Goal: Task Accomplishment & Management: Manage account settings

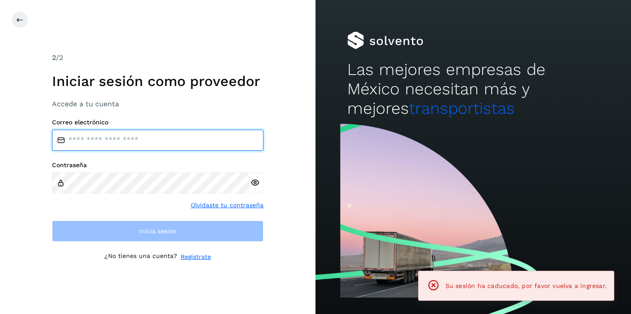
click at [90, 141] on input "email" at bounding box center [158, 140] width 212 height 21
type input "**********"
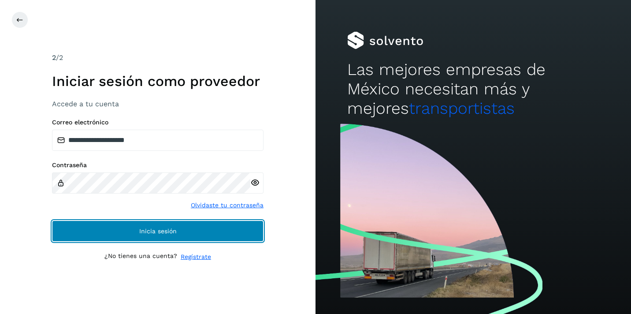
click at [145, 228] on span "Inicia sesión" at bounding box center [157, 231] width 37 height 6
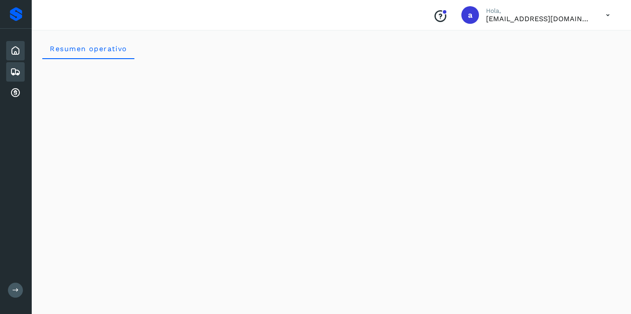
click at [18, 70] on icon at bounding box center [15, 72] width 11 height 11
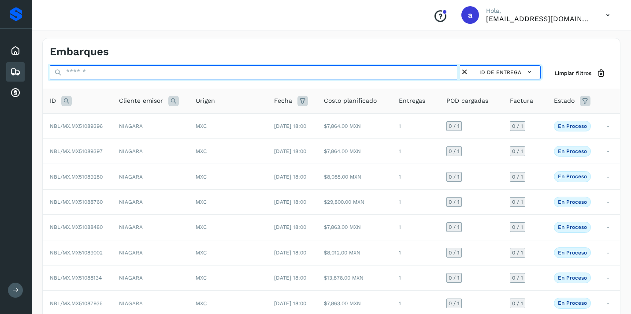
click at [125, 74] on input "text" at bounding box center [255, 72] width 410 height 14
paste input "**********"
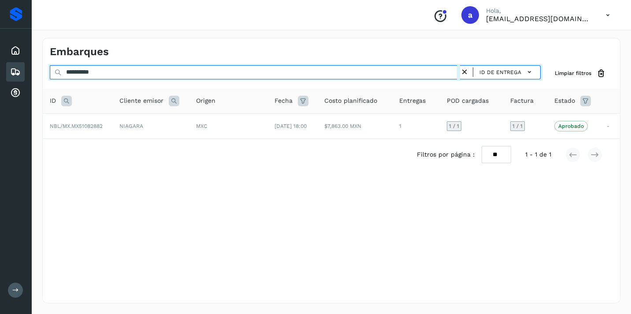
drag, startPoint x: 129, startPoint y: 74, endPoint x: 0, endPoint y: 63, distance: 129.2
click at [0, 63] on div "**********" at bounding box center [315, 157] width 631 height 314
paste input "*"
drag, startPoint x: 118, startPoint y: 73, endPoint x: 0, endPoint y: 65, distance: 118.4
click at [0, 65] on div "**********" at bounding box center [315, 157] width 631 height 314
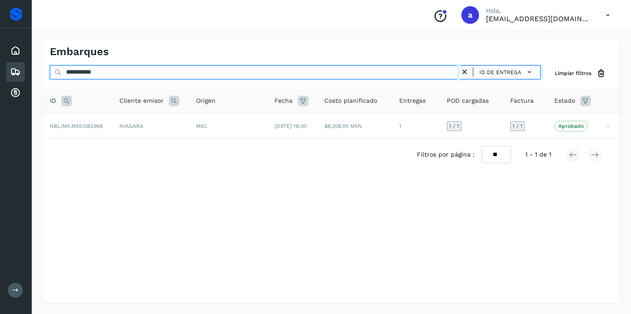
paste input "text"
type input "**********"
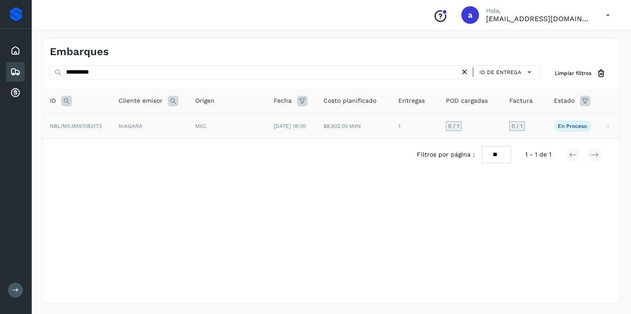
click at [521, 125] on span "0 / 1" at bounding box center [517, 125] width 11 height 5
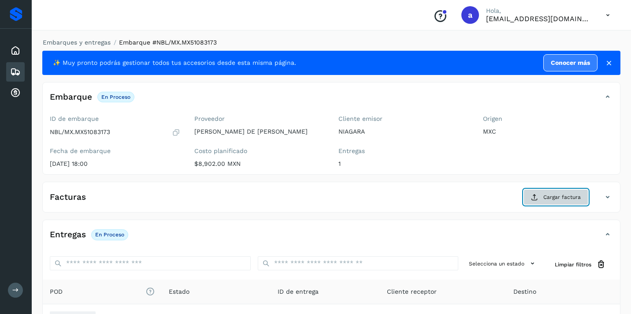
click at [559, 198] on span "Cargar factura" at bounding box center [562, 197] width 37 height 8
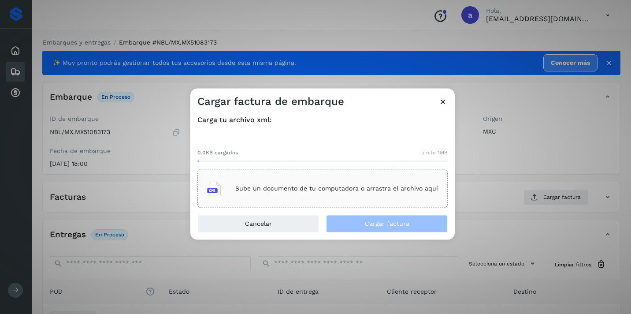
click at [353, 183] on div "Sube un documento de tu computadora o arrastra el archivo aquí" at bounding box center [322, 189] width 231 height 24
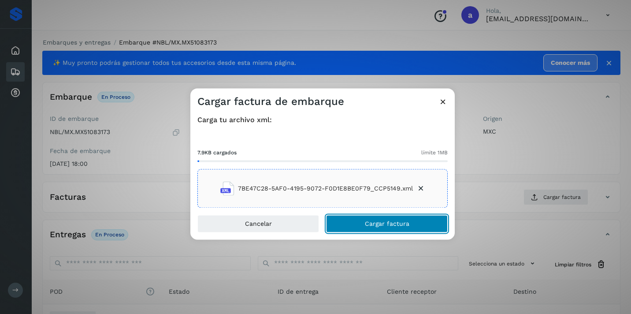
click at [408, 225] on span "Cargar factura" at bounding box center [387, 224] width 45 height 6
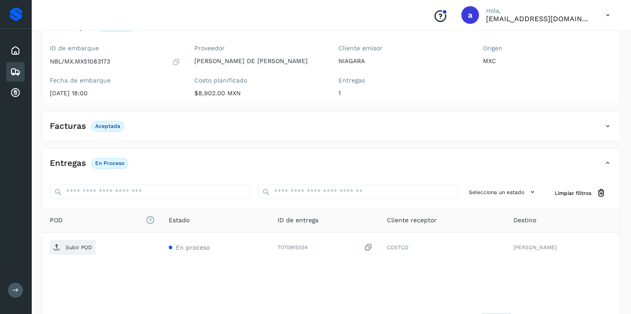
scroll to position [76, 0]
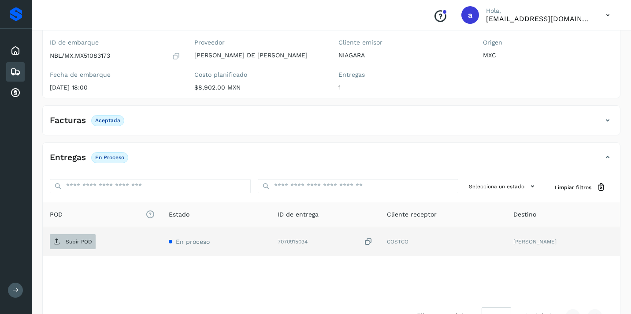
click at [83, 242] on p "Subir POD" at bounding box center [79, 241] width 26 height 6
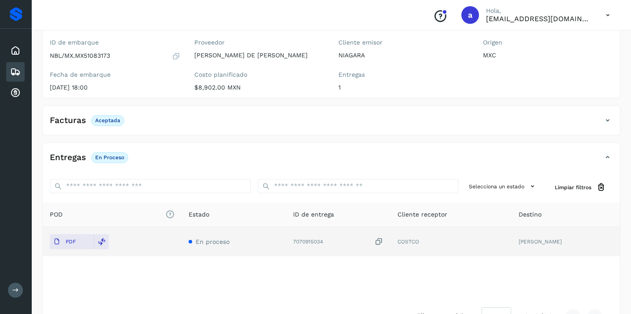
scroll to position [0, 0]
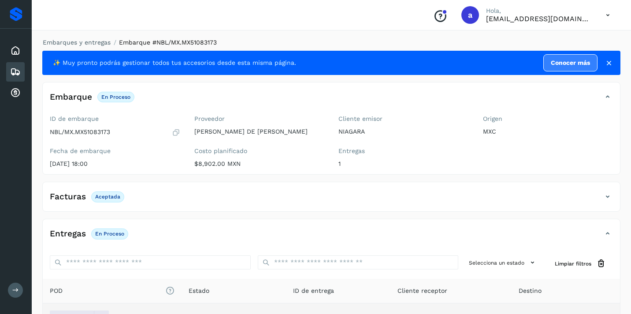
click at [17, 72] on icon at bounding box center [15, 72] width 11 height 11
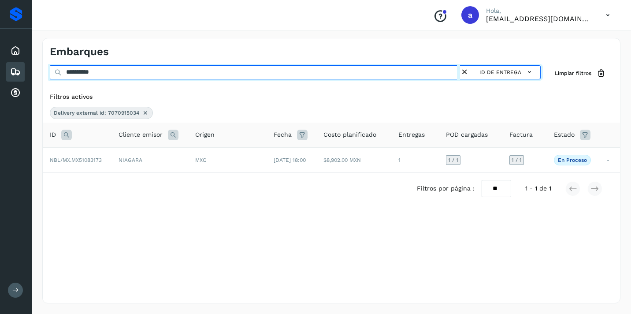
drag, startPoint x: 111, startPoint y: 72, endPoint x: 0, endPoint y: 63, distance: 111.4
click at [0, 63] on div "**********" at bounding box center [315, 157] width 631 height 314
paste input "text"
type input "********"
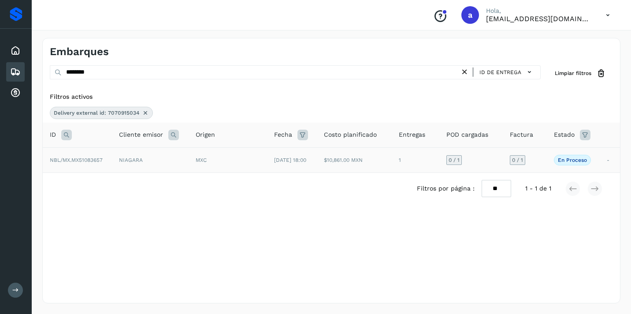
click at [521, 160] on span "0 / 1" at bounding box center [517, 159] width 11 height 5
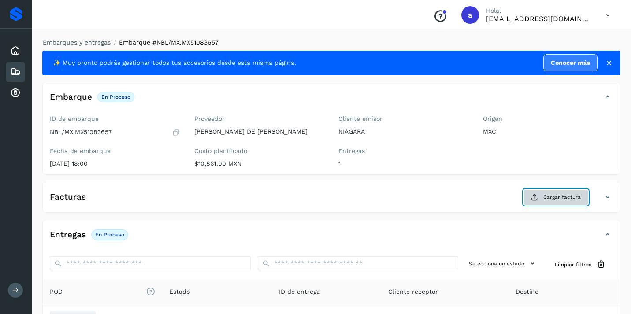
click at [555, 197] on span "Cargar factura" at bounding box center [562, 197] width 37 height 8
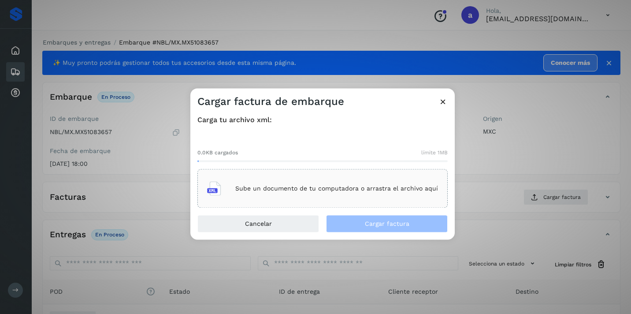
click at [348, 182] on div "Sube un documento de tu computadora o arrastra el archivo aquí" at bounding box center [322, 189] width 231 height 24
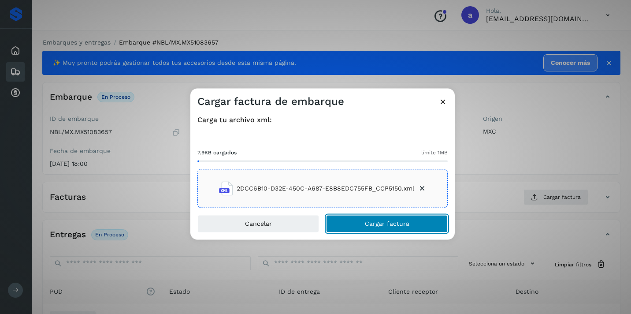
click at [368, 221] on span "Cargar factura" at bounding box center [387, 224] width 45 height 6
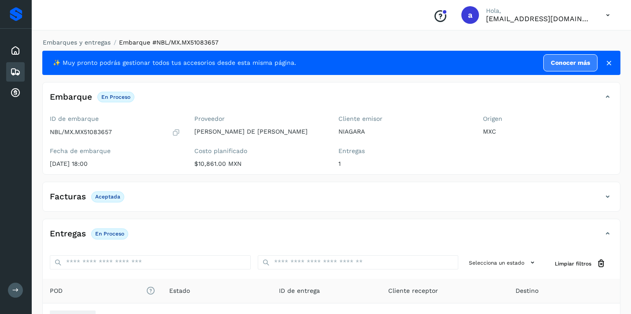
scroll to position [105, 0]
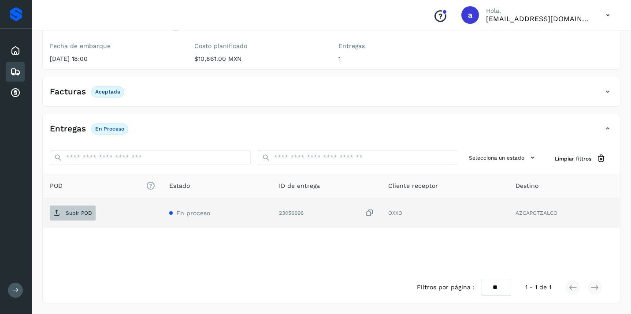
click at [82, 212] on p "Subir POD" at bounding box center [79, 213] width 26 height 6
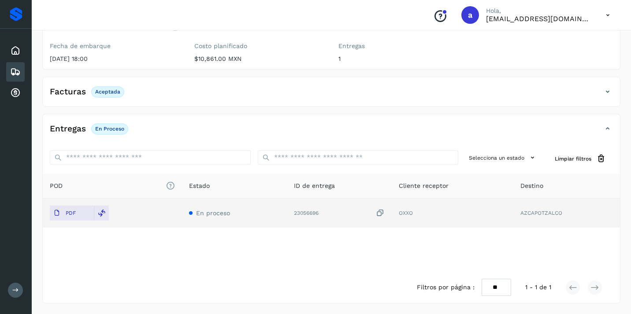
click at [16, 70] on icon at bounding box center [15, 72] width 11 height 11
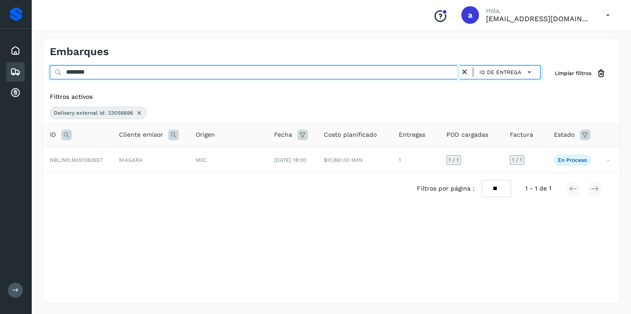
drag, startPoint x: 108, startPoint y: 72, endPoint x: 25, endPoint y: 72, distance: 82.9
click at [27, 72] on div "Proveedores Inicio Embarques Cuentas por cobrar Salir Conoce nuestros beneficio…" at bounding box center [315, 157] width 631 height 314
paste input "text"
type input "********"
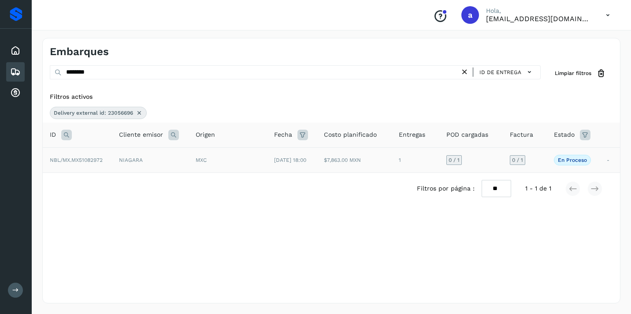
click at [523, 158] on span "0 / 1" at bounding box center [517, 159] width 11 height 5
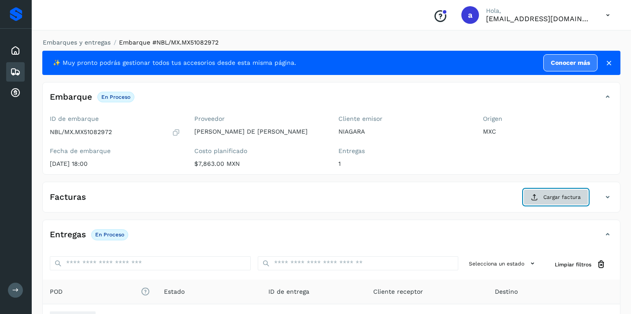
click at [547, 197] on span "Cargar factura" at bounding box center [562, 197] width 37 height 8
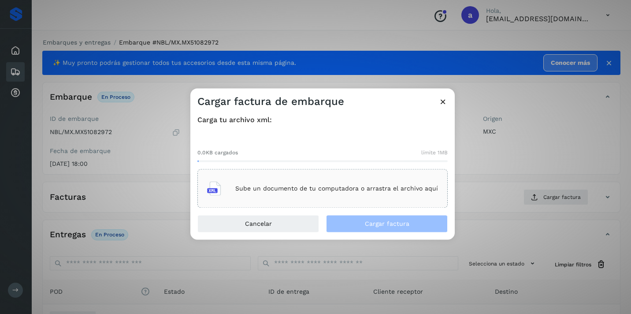
click at [369, 193] on div "Sube un documento de tu computadora o arrastra el archivo aquí" at bounding box center [322, 189] width 231 height 24
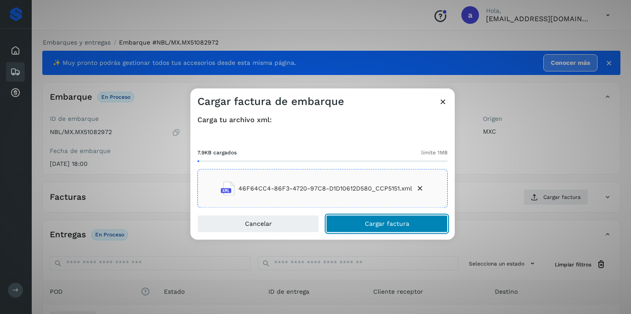
click at [368, 222] on span "Cargar factura" at bounding box center [387, 224] width 45 height 6
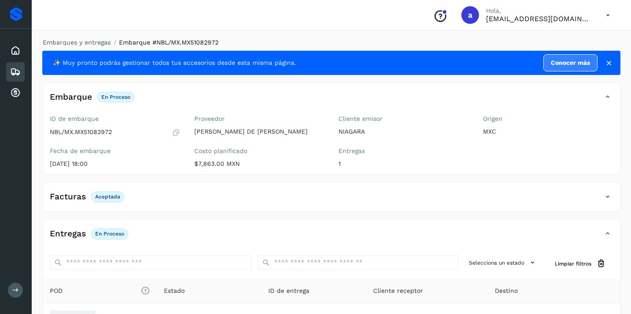
scroll to position [105, 0]
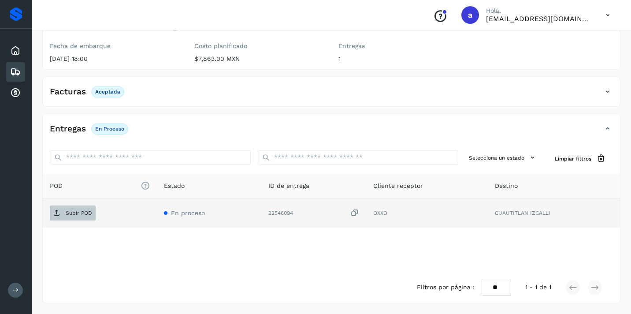
click at [85, 212] on p "Subir POD" at bounding box center [79, 213] width 26 height 6
click at [15, 71] on icon at bounding box center [15, 72] width 11 height 11
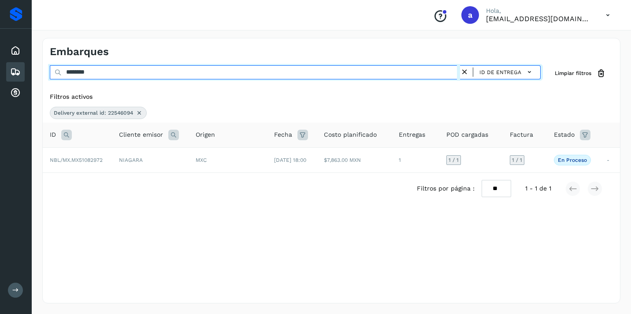
drag, startPoint x: 109, startPoint y: 73, endPoint x: 12, endPoint y: 67, distance: 97.1
click at [12, 67] on div "Proveedores Inicio Embarques Cuentas por cobrar Salir Conoce nuestros beneficio…" at bounding box center [315, 157] width 631 height 314
paste input "*"
type input "*********"
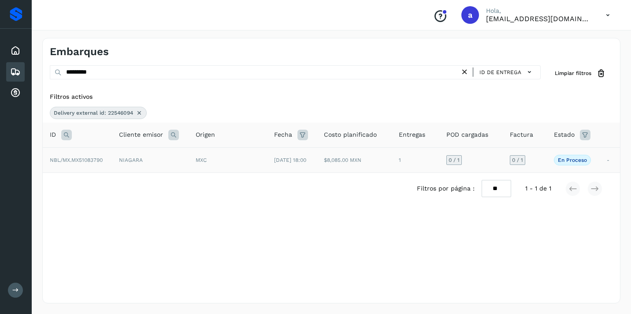
click at [523, 160] on span "0 / 1" at bounding box center [517, 159] width 11 height 5
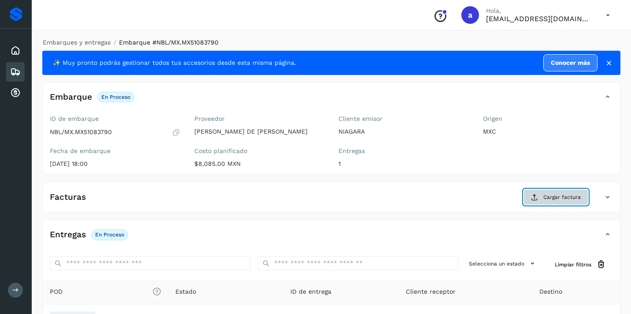
click at [562, 196] on span "Cargar factura" at bounding box center [562, 197] width 37 height 8
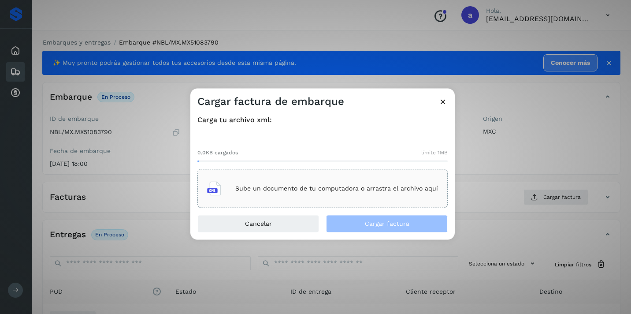
click at [390, 186] on p "Sube un documento de tu computadora o arrastra el archivo aquí" at bounding box center [336, 188] width 203 height 7
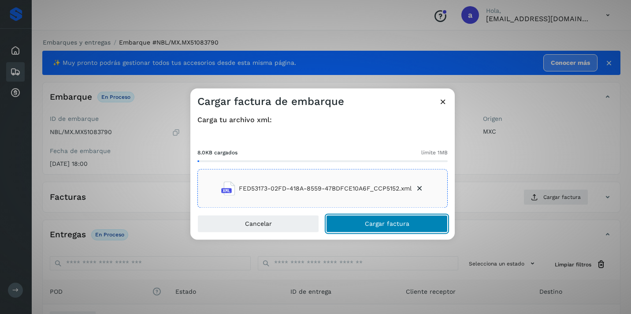
click at [413, 223] on button "Cargar factura" at bounding box center [387, 224] width 122 height 18
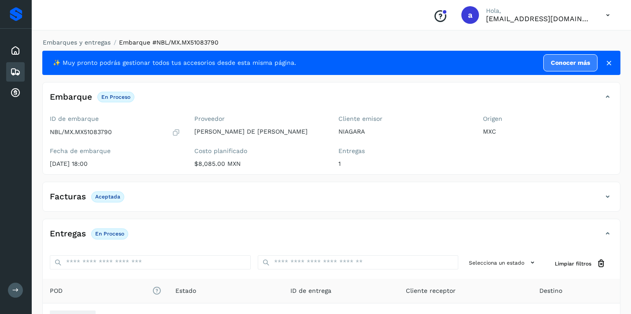
scroll to position [105, 0]
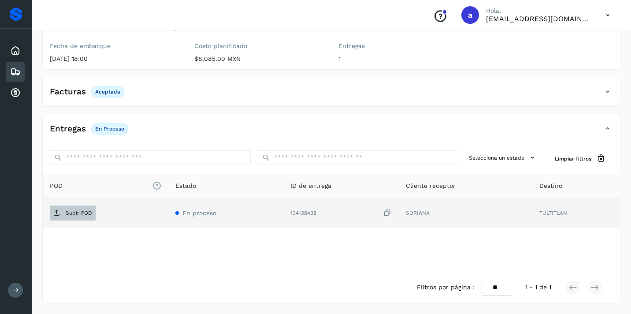
click at [79, 213] on p "Subir POD" at bounding box center [79, 213] width 26 height 6
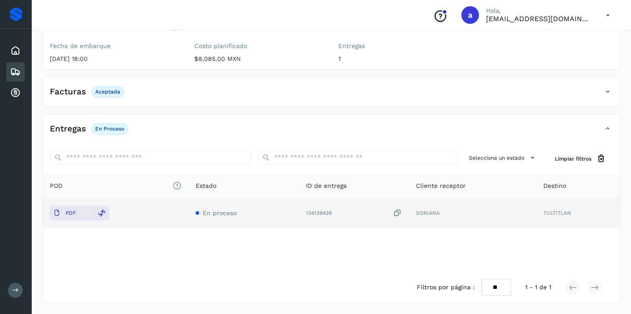
click at [14, 73] on icon at bounding box center [15, 72] width 11 height 11
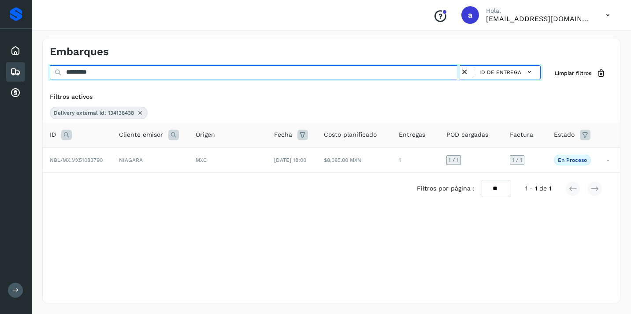
drag, startPoint x: 113, startPoint y: 72, endPoint x: 0, endPoint y: 68, distance: 112.9
click at [0, 68] on div "Proveedores Inicio Embarques Cuentas por cobrar Salir Conoce nuestros beneficio…" at bounding box center [315, 157] width 631 height 314
paste input "*"
type input "**********"
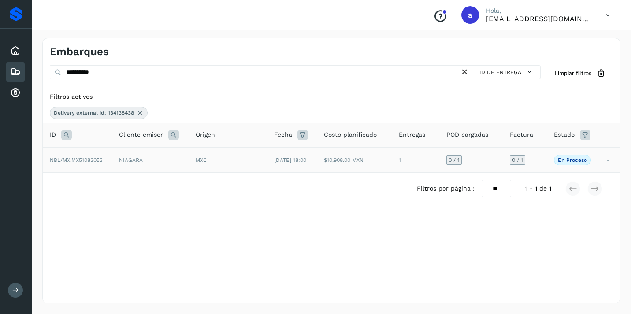
click at [523, 159] on span "0 / 1" at bounding box center [517, 159] width 11 height 5
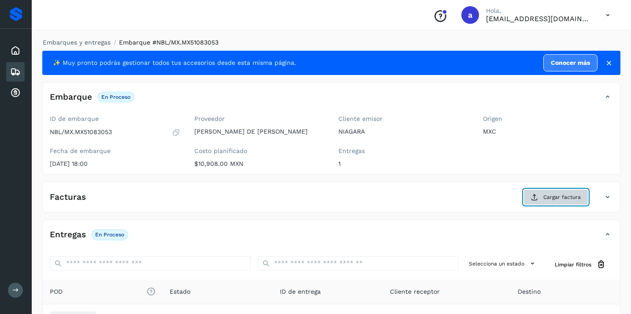
click at [560, 201] on button "Cargar factura" at bounding box center [556, 197] width 65 height 16
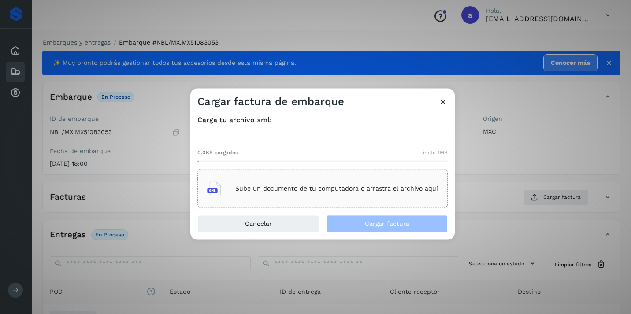
click at [363, 188] on p "Sube un documento de tu computadora o arrastra el archivo aquí" at bounding box center [336, 188] width 203 height 7
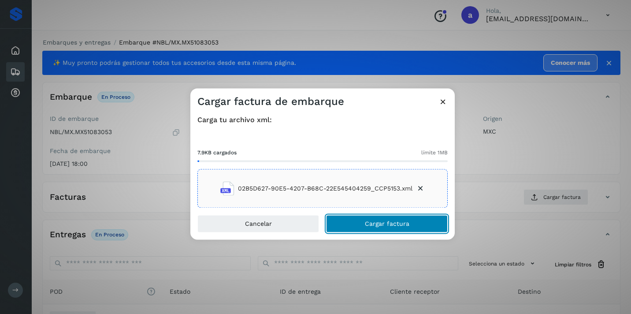
click at [408, 221] on span "Cargar factura" at bounding box center [387, 224] width 45 height 6
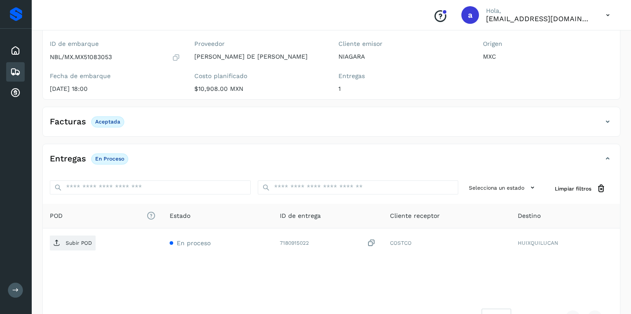
scroll to position [77, 0]
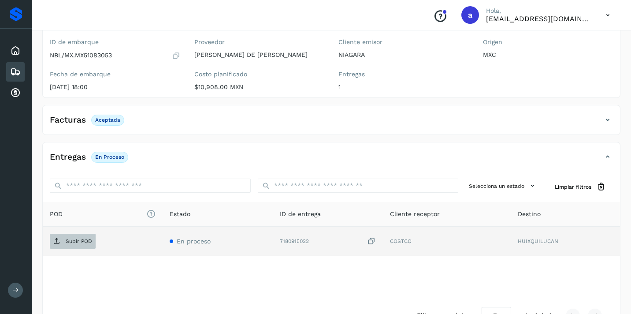
click at [72, 240] on p "Subir POD" at bounding box center [79, 241] width 26 height 6
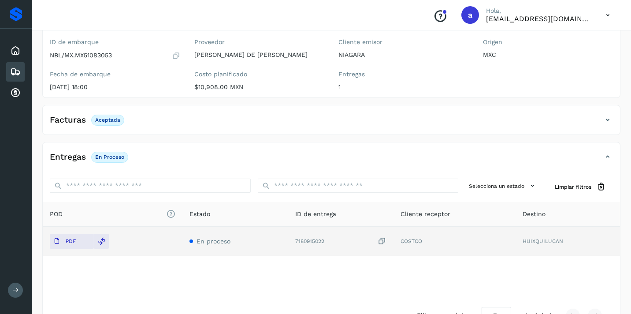
scroll to position [0, 0]
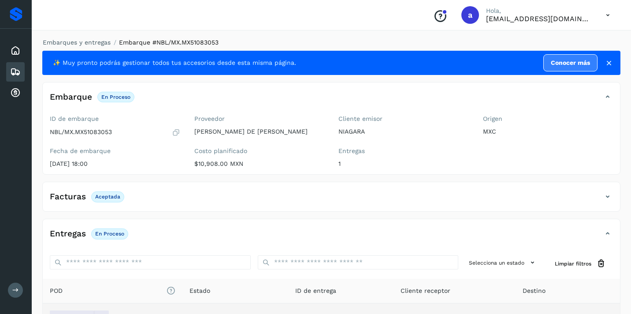
click at [19, 69] on icon at bounding box center [15, 72] width 11 height 11
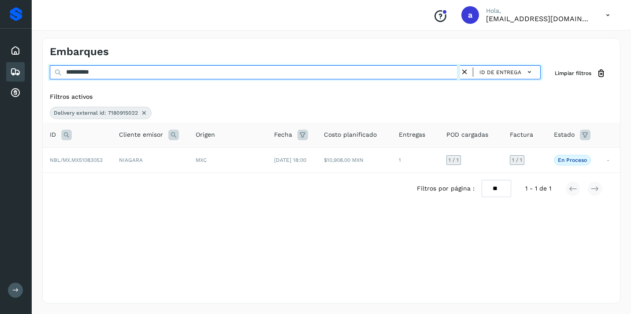
drag, startPoint x: 112, startPoint y: 74, endPoint x: 0, endPoint y: 67, distance: 112.2
click at [0, 67] on div "**********" at bounding box center [315, 157] width 631 height 314
paste input "*"
type input "**********"
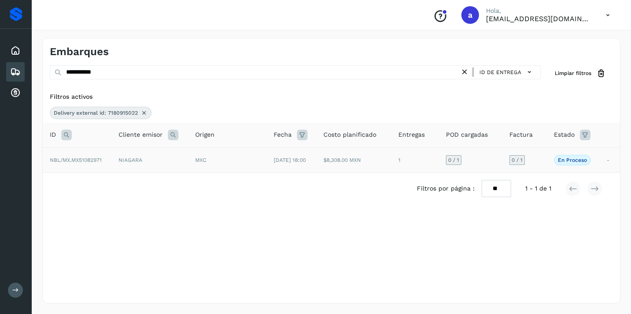
click at [520, 161] on span "0 / 1" at bounding box center [517, 159] width 11 height 5
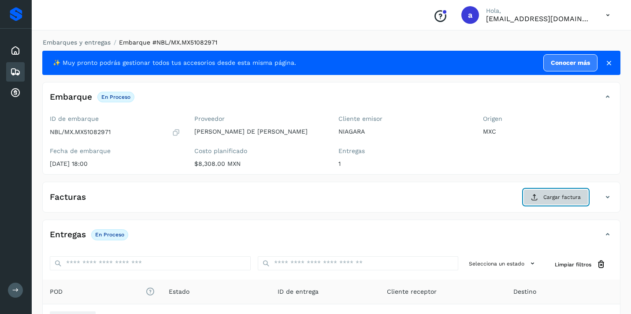
click at [573, 200] on span "Cargar factura" at bounding box center [562, 197] width 37 height 8
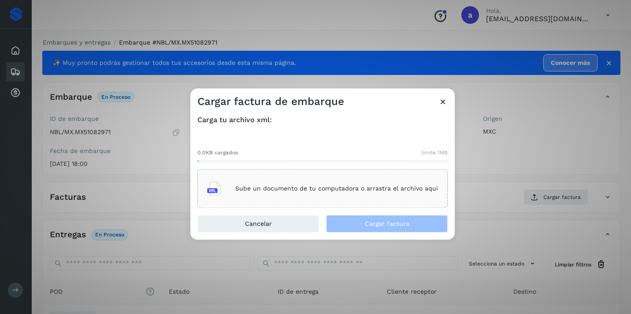
click at [389, 188] on p "Sube un documento de tu computadora o arrastra el archivo aquí" at bounding box center [336, 188] width 203 height 7
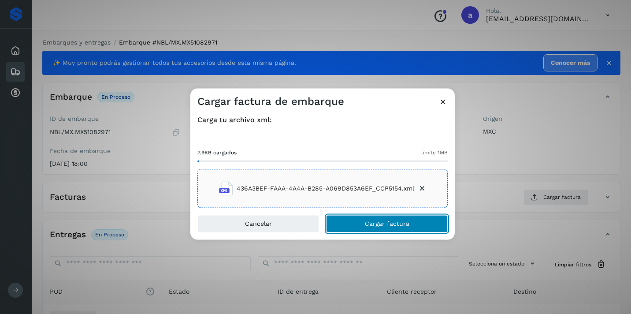
click at [416, 227] on button "Cargar factura" at bounding box center [387, 224] width 122 height 18
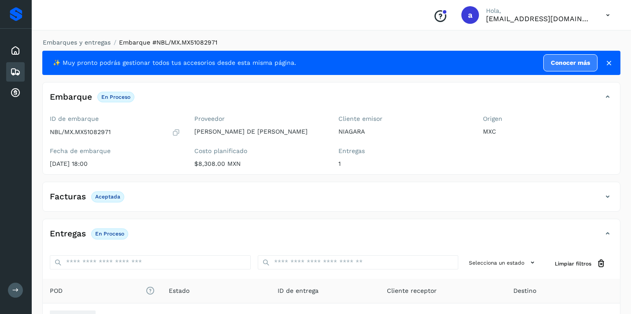
scroll to position [105, 0]
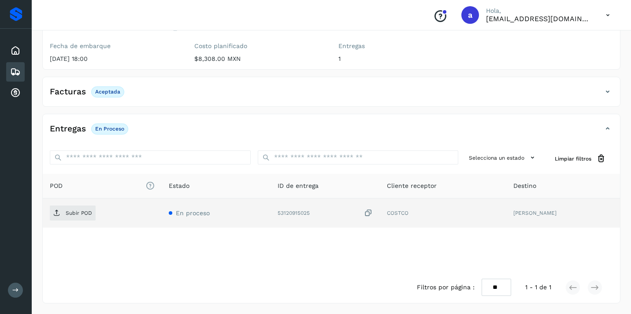
click at [96, 211] on div "Subir POD" at bounding box center [102, 212] width 105 height 15
click at [79, 211] on p "Subir POD" at bounding box center [79, 213] width 26 height 6
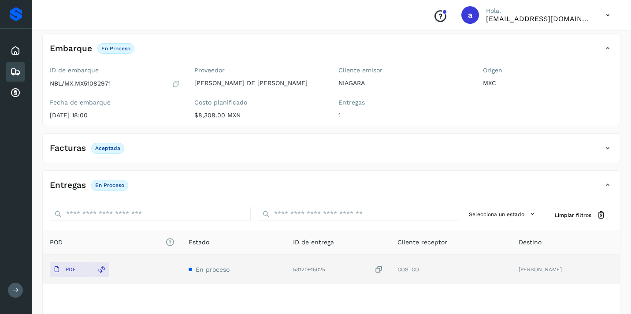
scroll to position [0, 0]
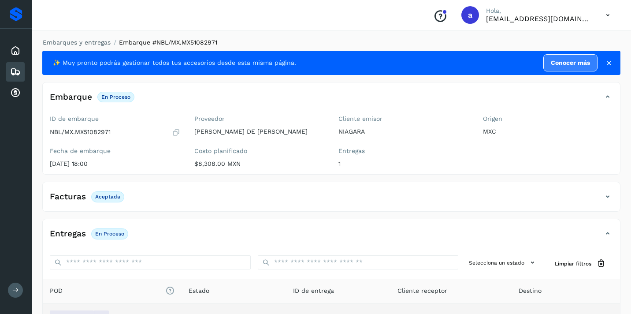
click at [11, 72] on icon at bounding box center [15, 72] width 11 height 11
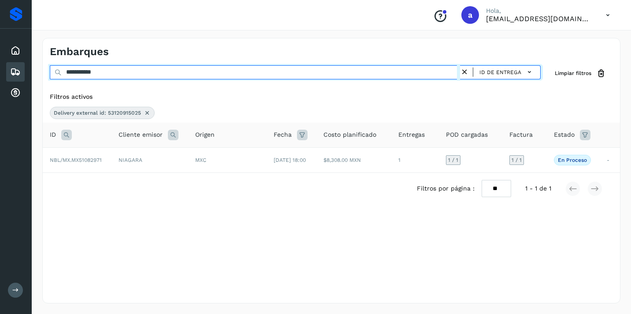
drag, startPoint x: 116, startPoint y: 75, endPoint x: 3, endPoint y: 57, distance: 114.8
click at [3, 57] on div "**********" at bounding box center [315, 157] width 631 height 314
paste input "text"
type input "**********"
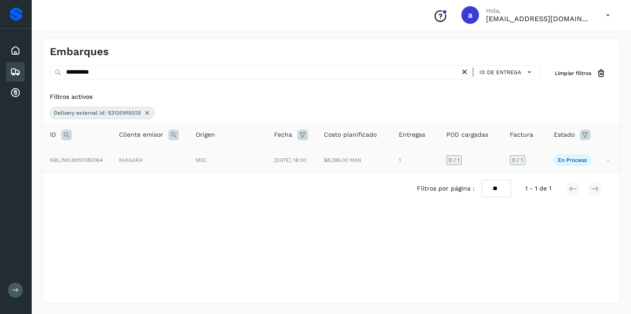
click at [522, 160] on span "0 / 1" at bounding box center [517, 159] width 11 height 5
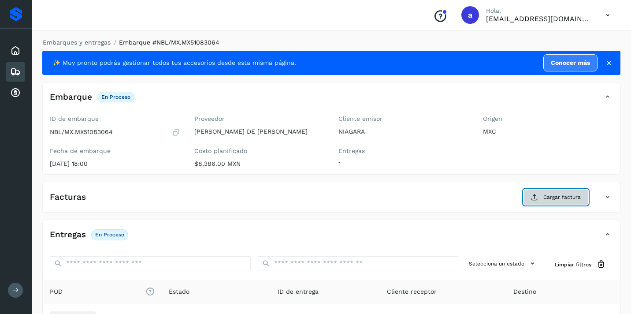
click at [550, 200] on span "Cargar factura" at bounding box center [562, 197] width 37 height 8
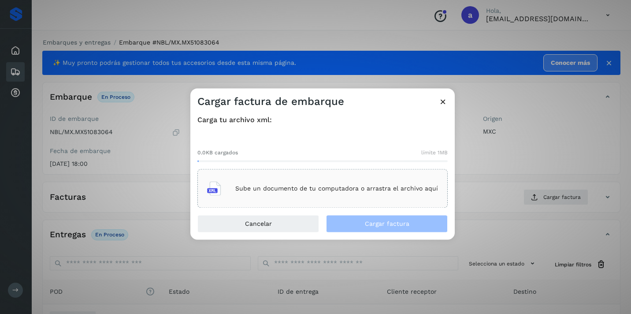
click at [376, 188] on p "Sube un documento de tu computadora o arrastra el archivo aquí" at bounding box center [336, 188] width 203 height 7
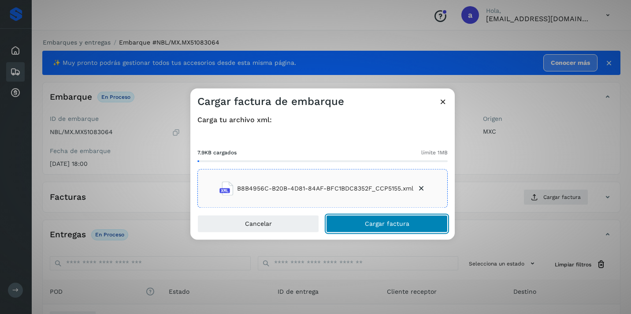
click at [377, 226] on span "Cargar factura" at bounding box center [387, 224] width 45 height 6
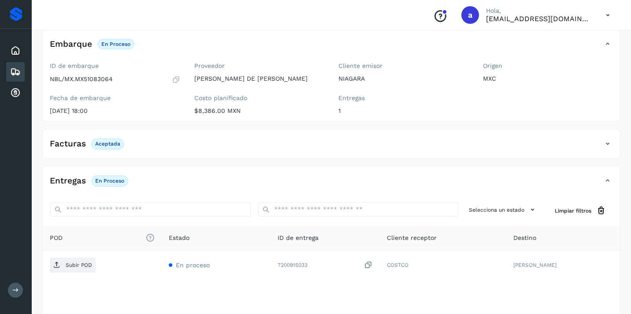
scroll to position [105, 0]
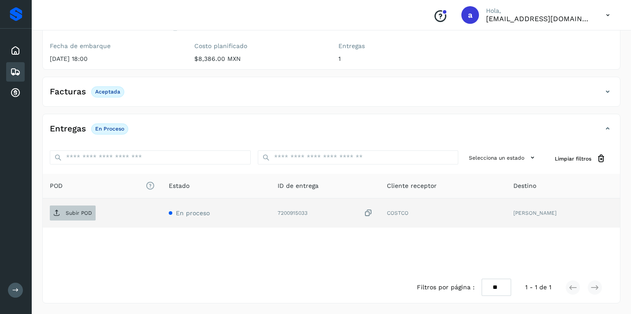
click at [85, 213] on p "Subir POD" at bounding box center [79, 213] width 26 height 6
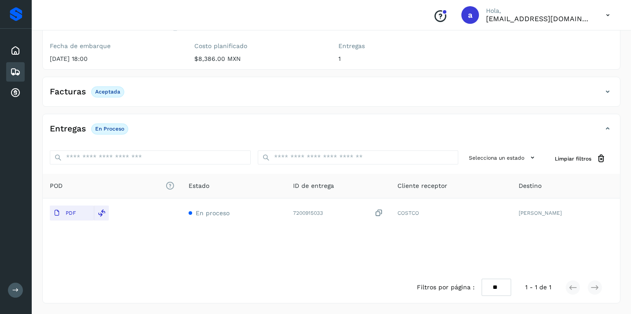
click at [17, 72] on icon at bounding box center [15, 72] width 11 height 11
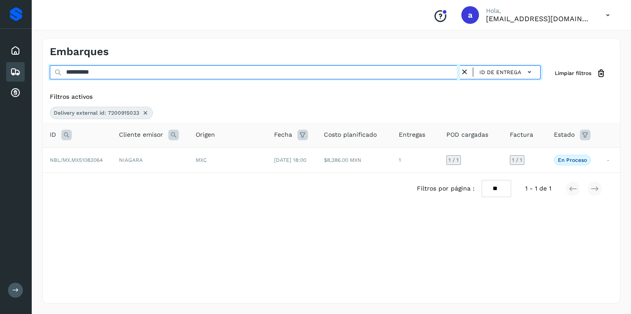
drag, startPoint x: 112, startPoint y: 72, endPoint x: 15, endPoint y: 65, distance: 98.1
click at [17, 66] on div "**********" at bounding box center [315, 157] width 631 height 314
paste input "text"
type input "**********"
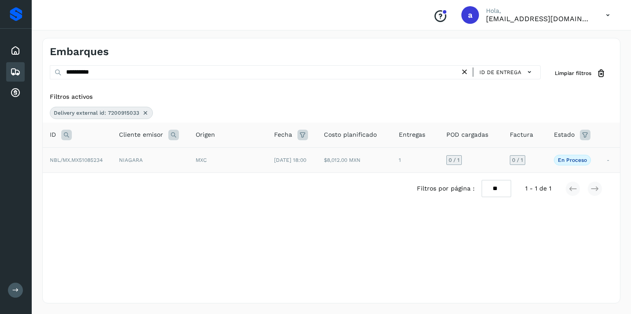
click at [523, 160] on span "0 / 1" at bounding box center [517, 159] width 11 height 5
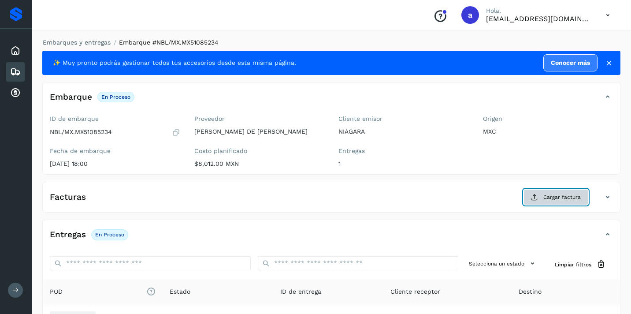
click at [545, 195] on span "Cargar factura" at bounding box center [562, 197] width 37 height 8
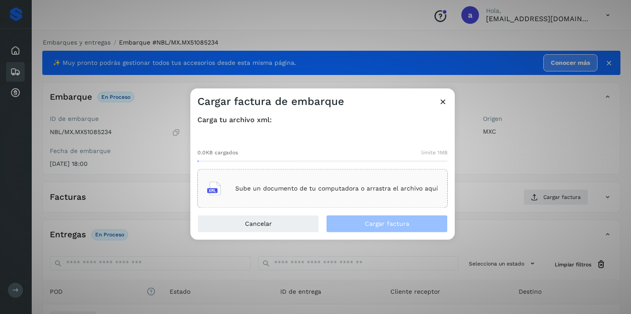
click at [358, 187] on p "Sube un documento de tu computadora o arrastra el archivo aquí" at bounding box center [336, 188] width 203 height 7
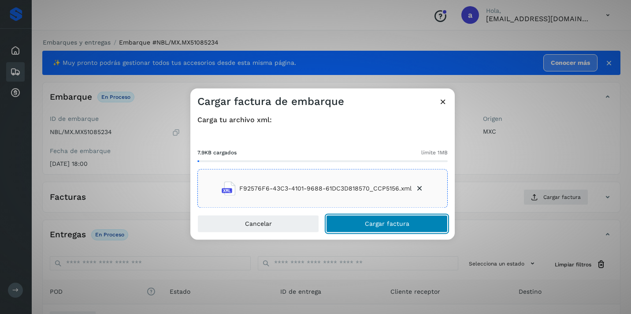
click at [400, 221] on span "Cargar factura" at bounding box center [387, 224] width 45 height 6
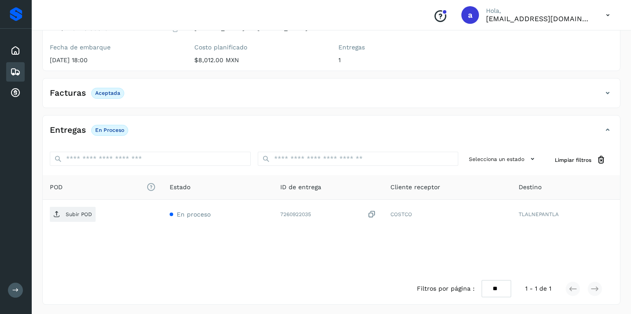
scroll to position [105, 0]
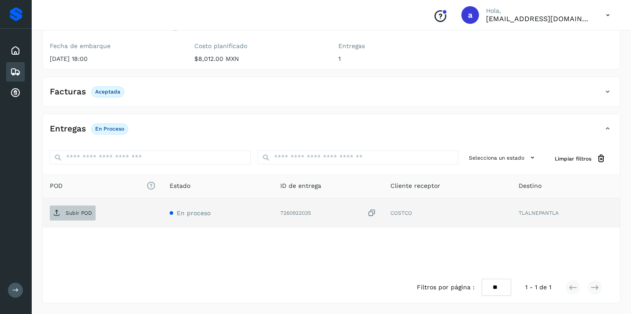
click at [76, 212] on p "Subir POD" at bounding box center [79, 213] width 26 height 6
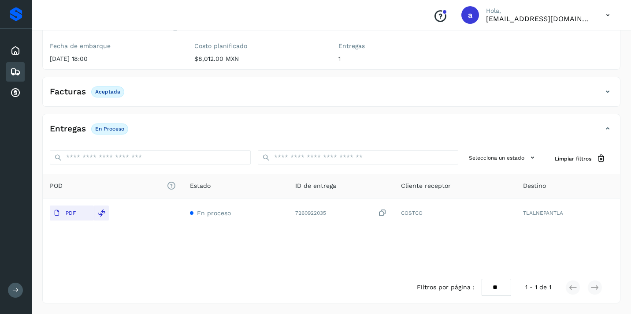
click at [15, 70] on icon at bounding box center [15, 72] width 11 height 11
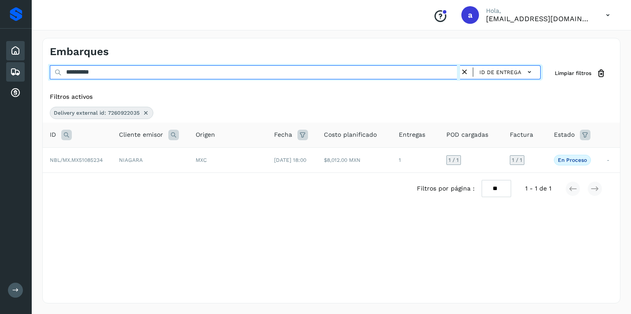
drag, startPoint x: 114, startPoint y: 70, endPoint x: 18, endPoint y: 57, distance: 97.4
click at [18, 57] on div "**********" at bounding box center [315, 157] width 631 height 314
paste input "text"
type input "**********"
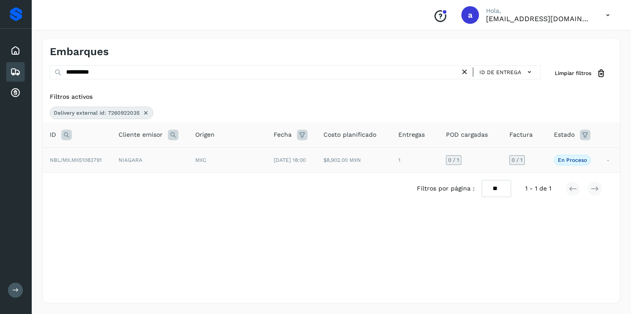
click at [518, 162] on span "0 / 1" at bounding box center [517, 159] width 11 height 5
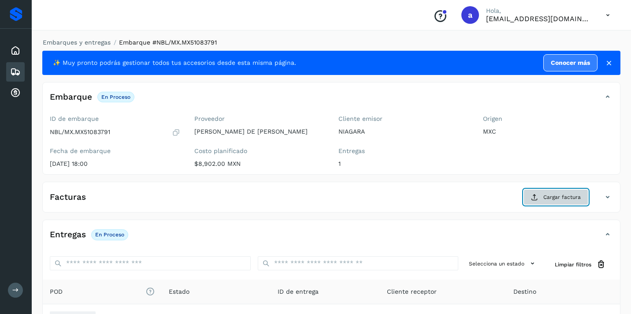
click at [547, 195] on span "Cargar factura" at bounding box center [562, 197] width 37 height 8
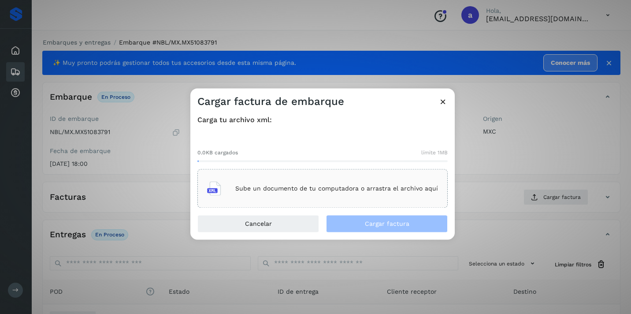
click at [384, 190] on p "Sube un documento de tu computadora o arrastra el archivo aquí" at bounding box center [336, 188] width 203 height 7
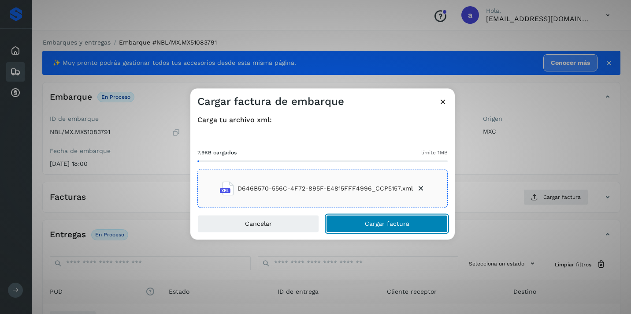
click at [421, 223] on button "Cargar factura" at bounding box center [387, 224] width 122 height 18
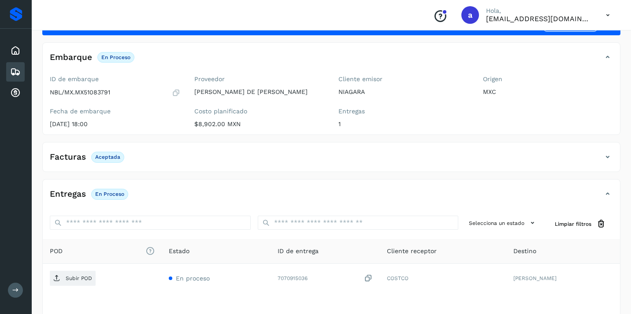
scroll to position [105, 0]
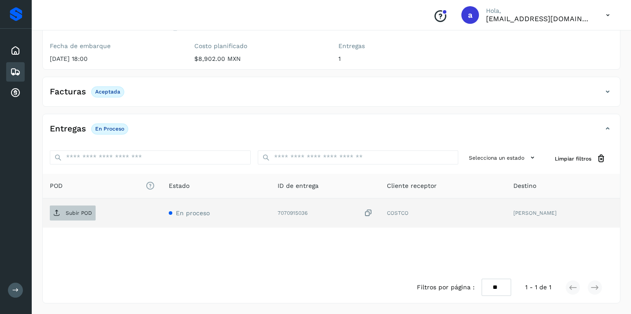
click at [87, 211] on p "Subir POD" at bounding box center [79, 213] width 26 height 6
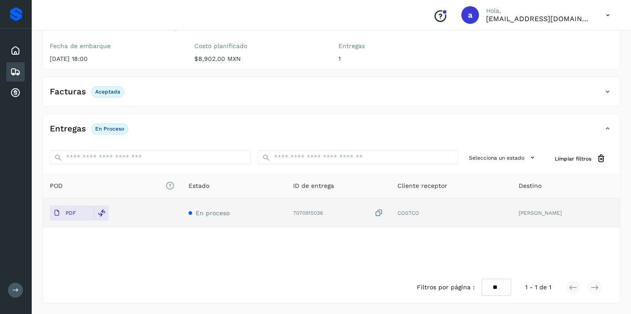
click at [15, 71] on icon at bounding box center [15, 72] width 11 height 11
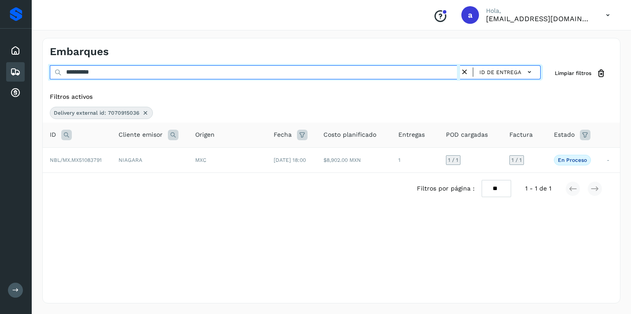
drag, startPoint x: 114, startPoint y: 73, endPoint x: 15, endPoint y: 61, distance: 99.8
click at [15, 61] on div "**********" at bounding box center [315, 157] width 631 height 314
paste input "text"
type input "**********"
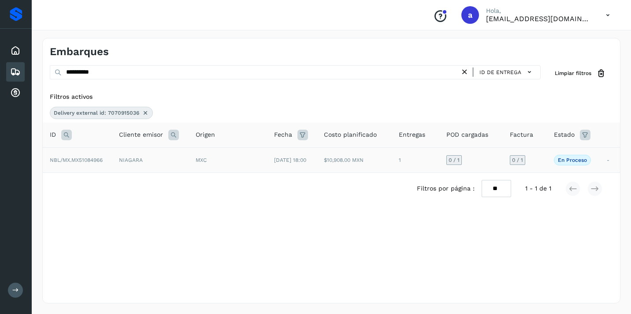
click at [518, 157] on span "0 / 1" at bounding box center [517, 159] width 11 height 5
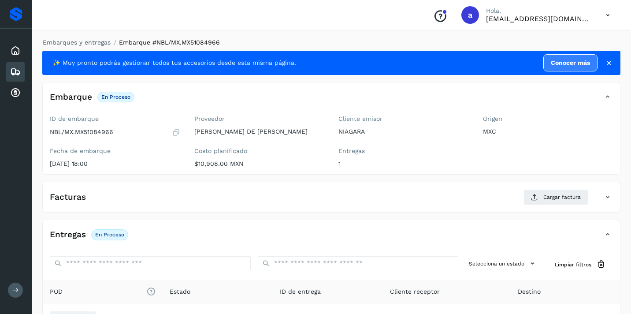
click at [566, 205] on div "Facturas Cargar factura" at bounding box center [331, 200] width 577 height 23
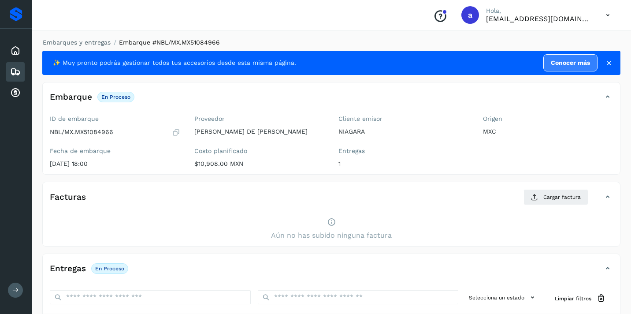
scroll to position [26, 0]
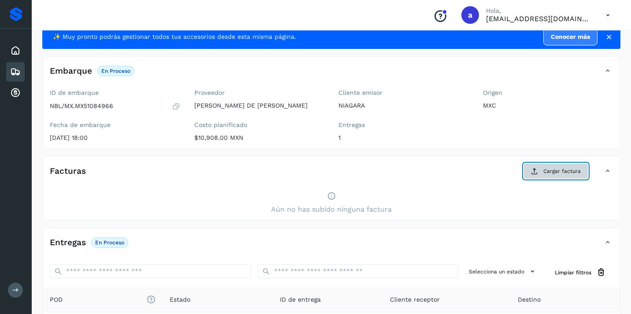
click at [557, 175] on span "Cargar factura" at bounding box center [562, 171] width 37 height 8
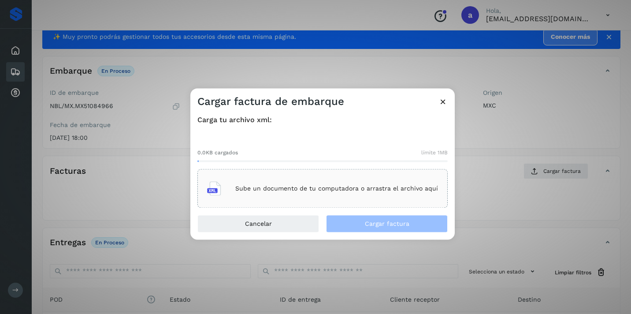
click at [392, 185] on p "Sube un documento de tu computadora o arrastra el archivo aquí" at bounding box center [336, 188] width 203 height 7
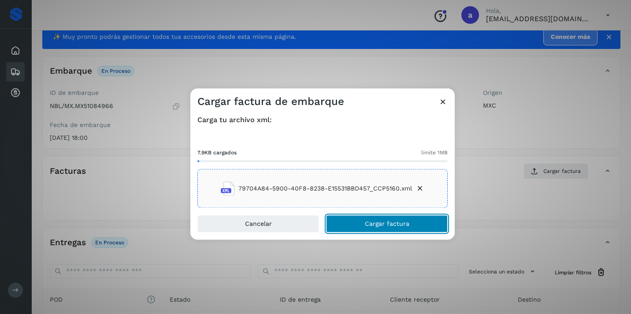
click at [390, 225] on span "Cargar factura" at bounding box center [387, 224] width 45 height 6
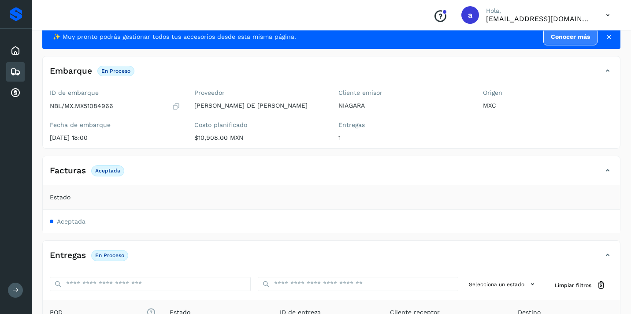
scroll to position [153, 0]
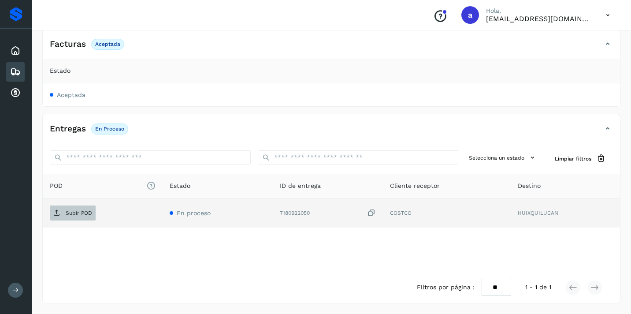
click at [74, 210] on p "Subir POD" at bounding box center [79, 213] width 26 height 6
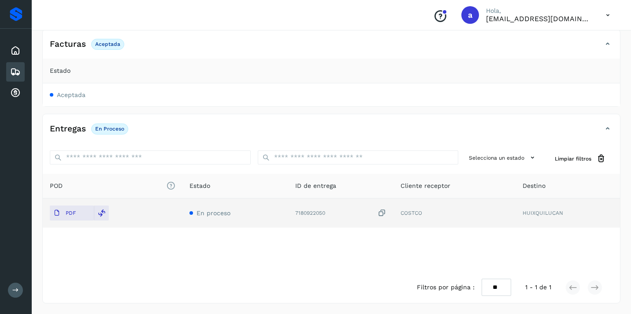
click at [13, 71] on icon at bounding box center [15, 72] width 11 height 11
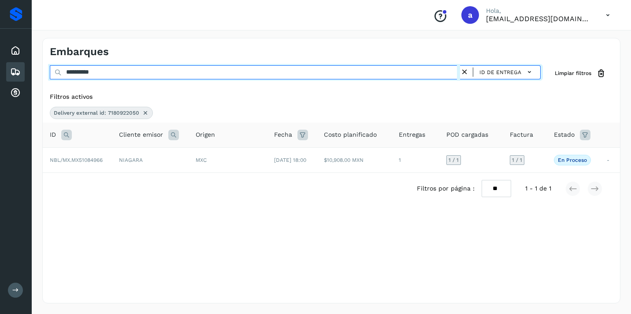
drag, startPoint x: 113, startPoint y: 75, endPoint x: 14, endPoint y: 64, distance: 99.8
click at [14, 64] on div "**********" at bounding box center [315, 157] width 631 height 314
paste input "text"
type input "**********"
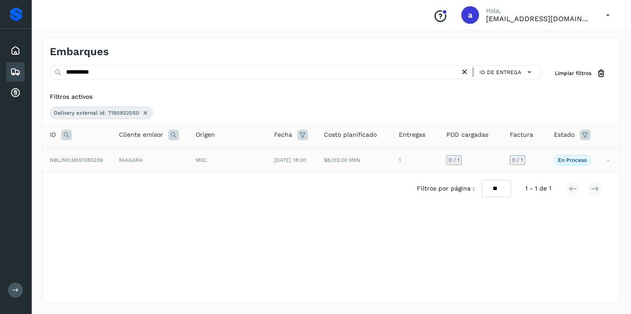
click at [522, 161] on span "0 / 1" at bounding box center [517, 159] width 11 height 5
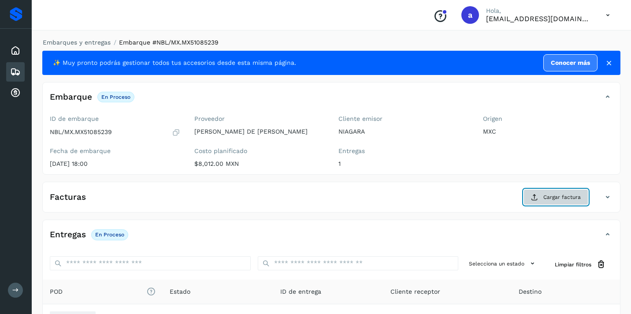
click at [547, 196] on span "Cargar factura" at bounding box center [562, 197] width 37 height 8
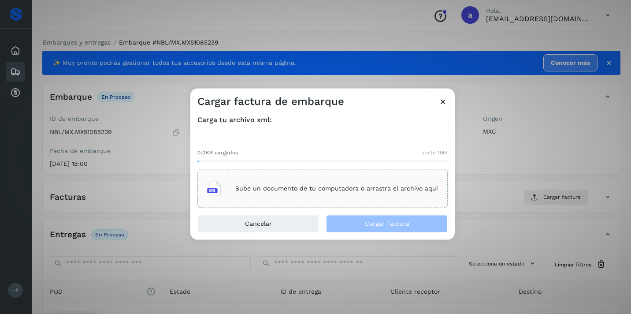
click at [369, 190] on p "Sube un documento de tu computadora o arrastra el archivo aquí" at bounding box center [336, 188] width 203 height 7
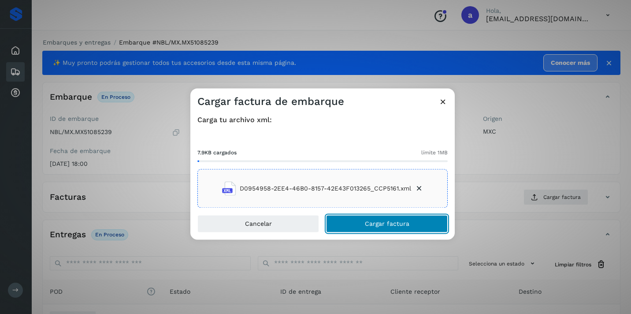
click at [403, 227] on button "Cargar factura" at bounding box center [387, 224] width 122 height 18
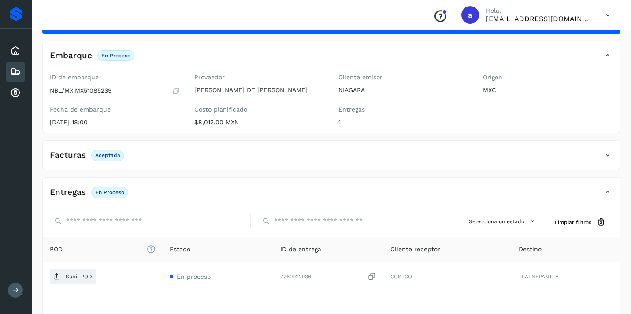
scroll to position [105, 0]
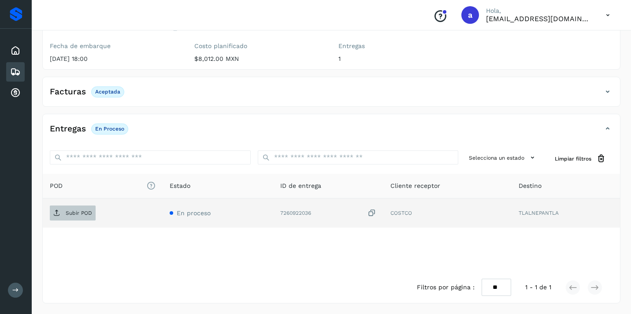
click at [82, 212] on p "Subir POD" at bounding box center [79, 213] width 26 height 6
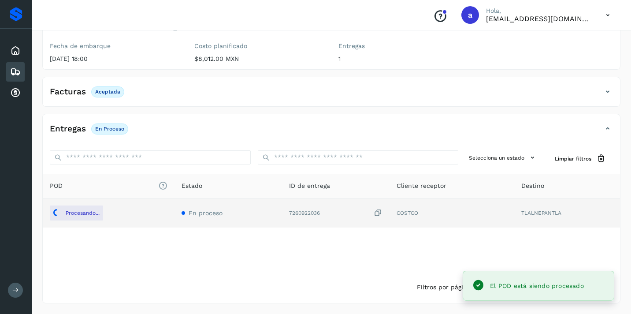
click at [17, 67] on icon at bounding box center [15, 72] width 11 height 11
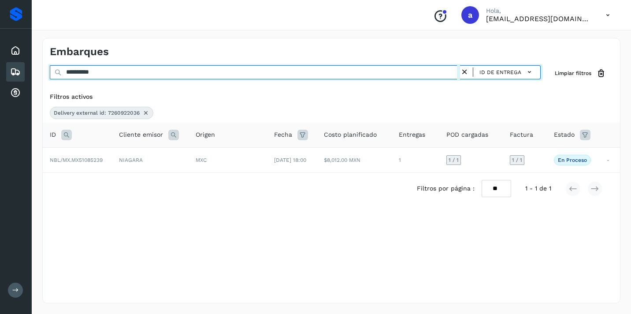
drag, startPoint x: 120, startPoint y: 69, endPoint x: 0, endPoint y: 63, distance: 120.5
click at [0, 63] on div "**********" at bounding box center [315, 157] width 631 height 314
paste input "text"
type input "*****"
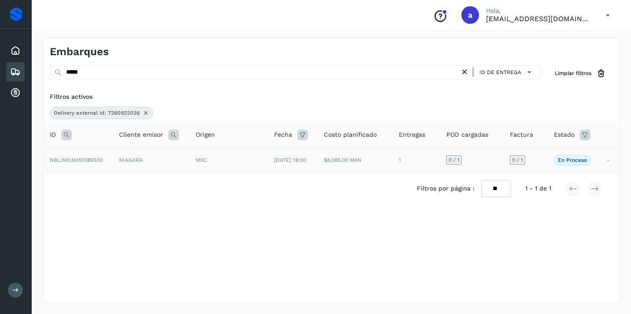
click at [523, 157] on span "0 / 1" at bounding box center [517, 159] width 11 height 5
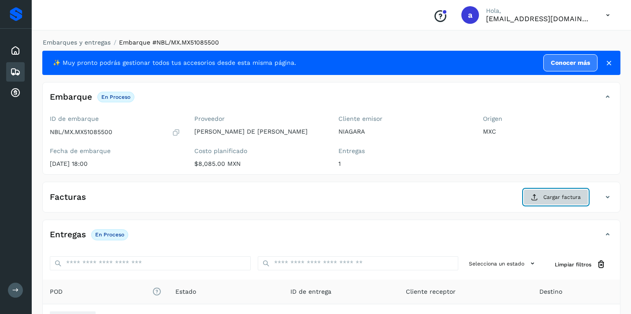
click at [563, 197] on span "Cargar factura" at bounding box center [562, 197] width 37 height 8
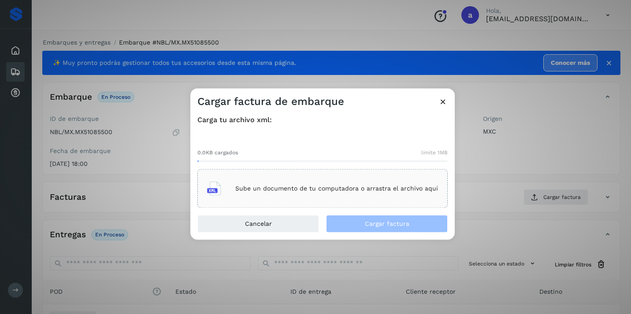
click at [398, 194] on div "Sube un documento de tu computadora o arrastra el archivo aquí" at bounding box center [322, 189] width 231 height 24
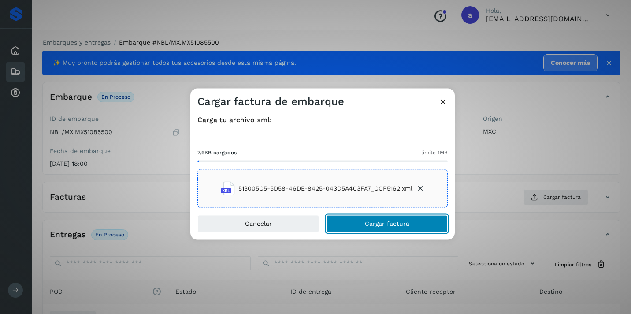
click at [421, 223] on button "Cargar factura" at bounding box center [387, 224] width 122 height 18
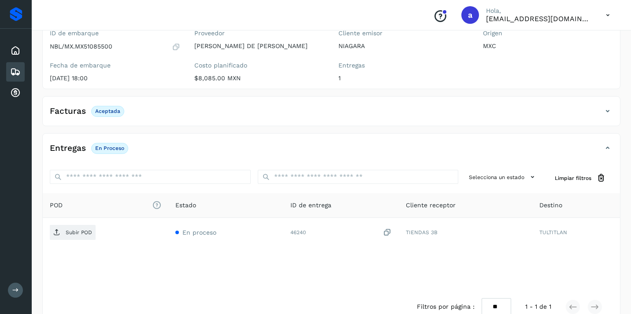
scroll to position [105, 0]
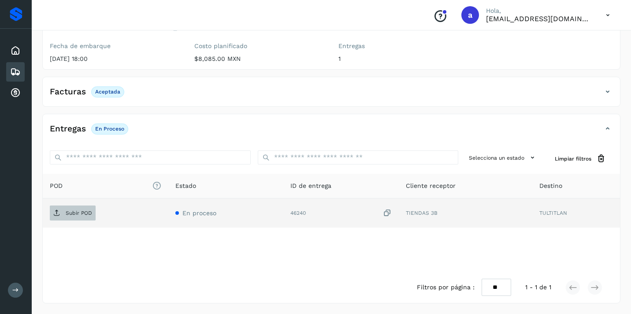
click at [84, 214] on p "Subir POD" at bounding box center [79, 213] width 26 height 6
click at [15, 74] on icon at bounding box center [15, 72] width 11 height 11
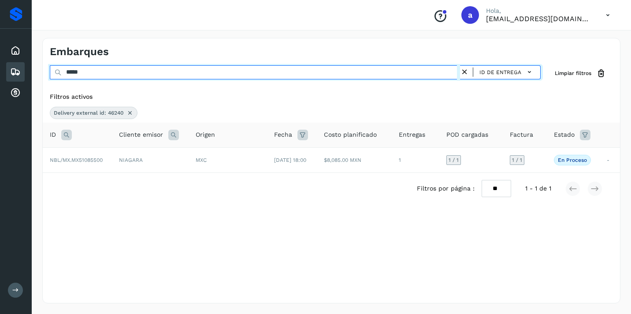
drag, startPoint x: 100, startPoint y: 77, endPoint x: 0, endPoint y: 71, distance: 99.8
click at [0, 71] on div "Proveedores Inicio Embarques Cuentas por cobrar Salir Conoce nuestros beneficio…" at bounding box center [315, 157] width 631 height 314
paste input "text"
type input "*****"
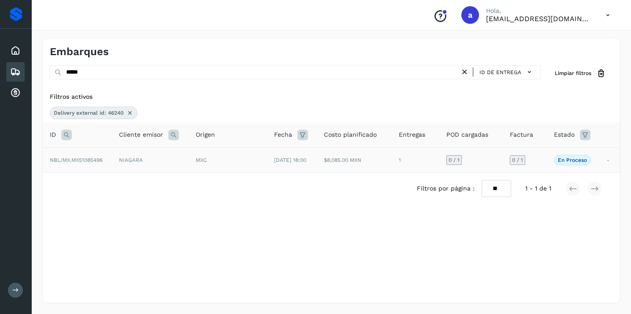
click at [522, 160] on span "0 / 1" at bounding box center [517, 159] width 11 height 5
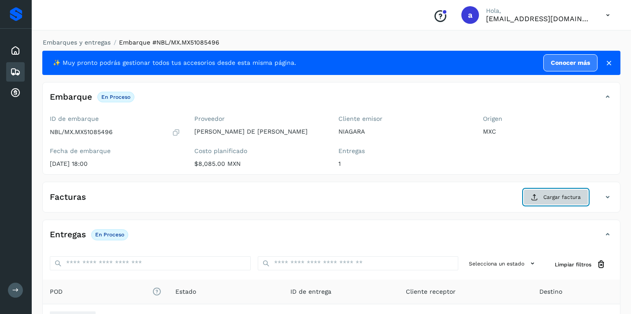
click at [556, 200] on span "Cargar factura" at bounding box center [562, 197] width 37 height 8
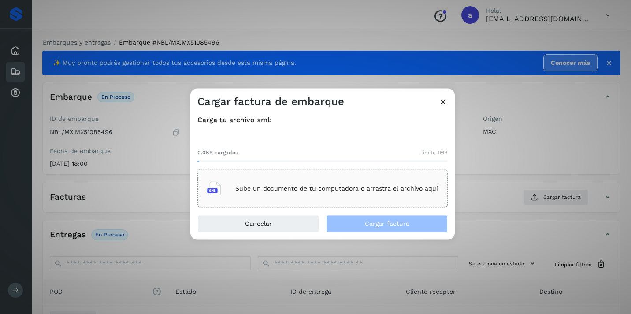
click at [377, 182] on div "Sube un documento de tu computadora o arrastra el archivo aquí" at bounding box center [322, 189] width 231 height 24
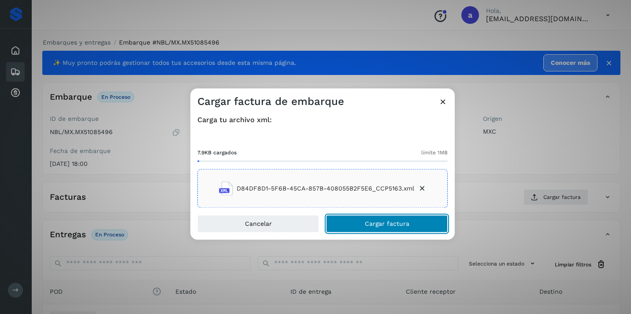
click at [410, 223] on button "Cargar factura" at bounding box center [387, 224] width 122 height 18
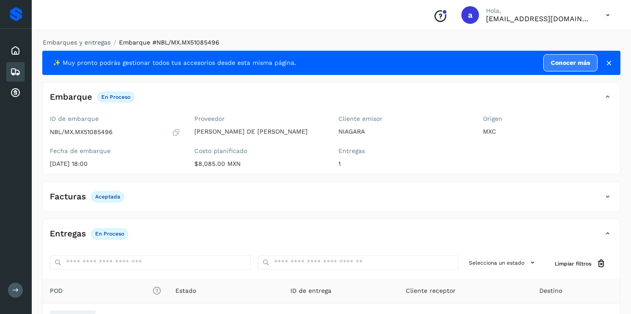
scroll to position [105, 0]
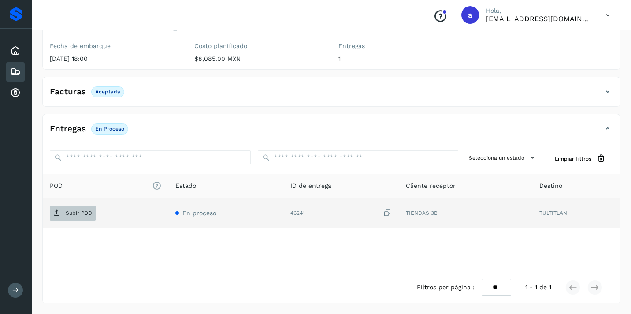
click at [78, 210] on p "Subir POD" at bounding box center [79, 213] width 26 height 6
click at [17, 69] on icon at bounding box center [15, 72] width 11 height 11
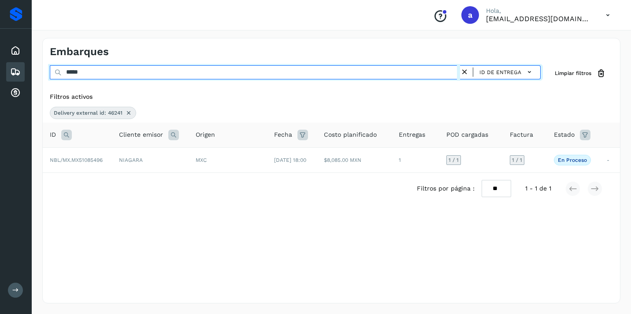
drag, startPoint x: 95, startPoint y: 75, endPoint x: 3, endPoint y: 66, distance: 92.6
click at [12, 67] on div "Proveedores Inicio Embarques Cuentas por cobrar Salir Conoce nuestros beneficio…" at bounding box center [315, 157] width 631 height 314
paste input "***"
type input "********"
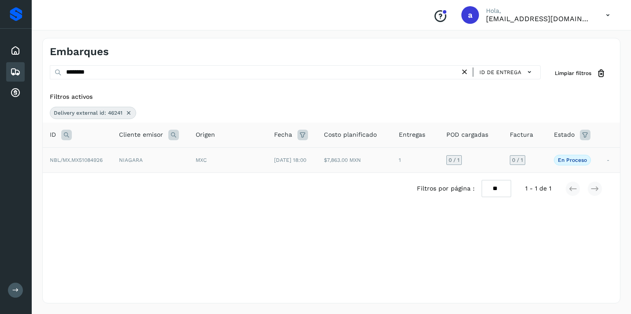
click at [523, 163] on span "0 / 1" at bounding box center [517, 159] width 11 height 5
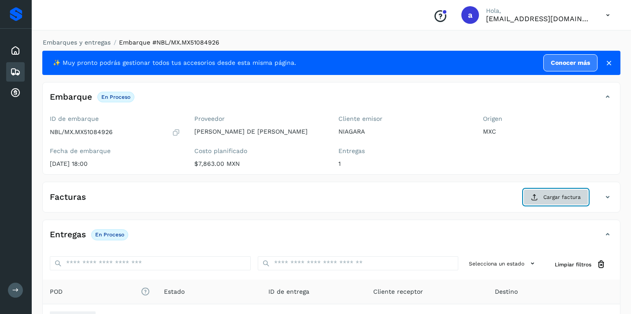
click at [563, 196] on span "Cargar factura" at bounding box center [562, 197] width 37 height 8
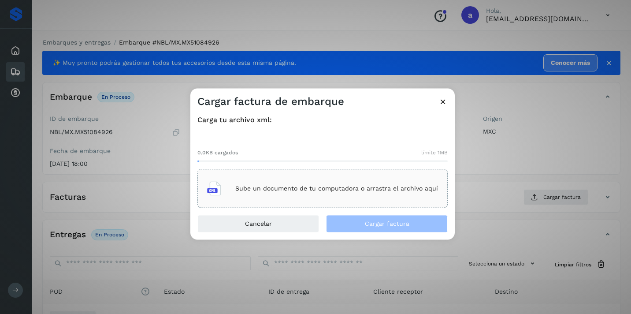
click at [393, 184] on div "Sube un documento de tu computadora o arrastra el archivo aquí" at bounding box center [322, 189] width 231 height 24
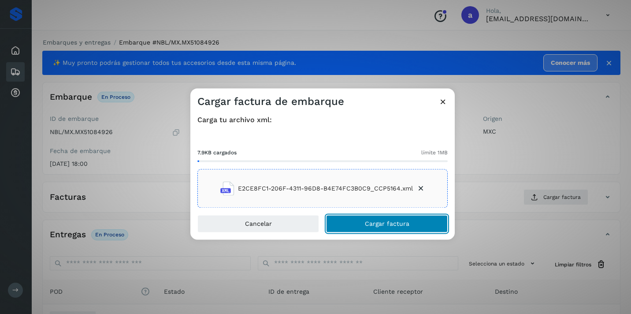
click at [425, 222] on button "Cargar factura" at bounding box center [387, 224] width 122 height 18
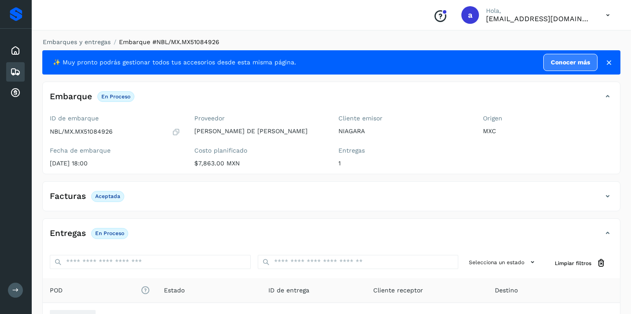
scroll to position [105, 0]
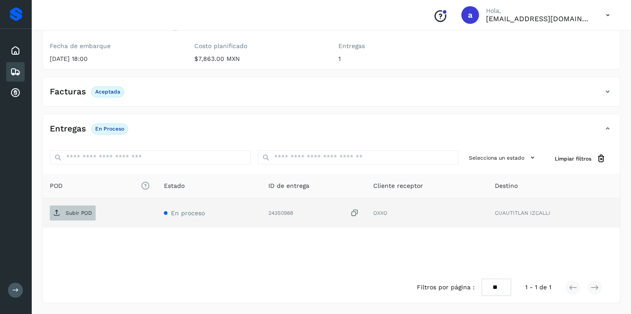
click at [73, 208] on span "Subir POD" at bounding box center [73, 213] width 46 height 14
click at [22, 70] on div "Embarques" at bounding box center [15, 71] width 19 height 19
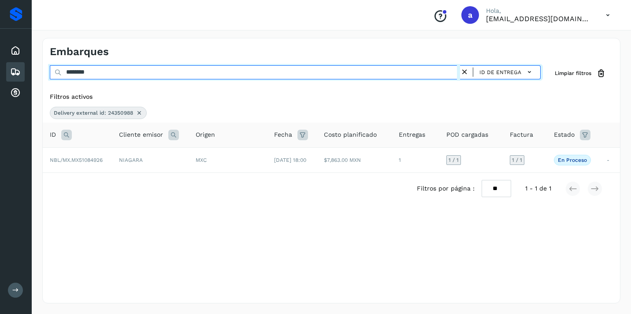
drag, startPoint x: 111, startPoint y: 74, endPoint x: 14, endPoint y: 68, distance: 97.2
click at [15, 68] on div "Proveedores Inicio Embarques Cuentas por cobrar Salir Conoce nuestros beneficio…" at bounding box center [315, 157] width 631 height 314
paste input "**"
type input "**********"
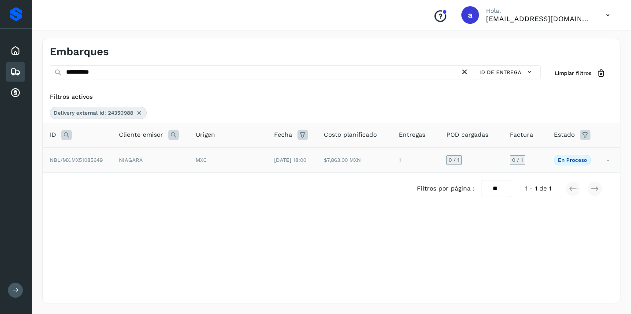
click at [523, 159] on span "0 / 1" at bounding box center [517, 159] width 11 height 5
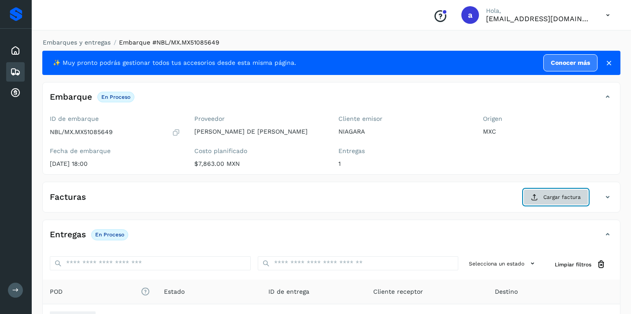
click at [554, 198] on span "Cargar factura" at bounding box center [562, 197] width 37 height 8
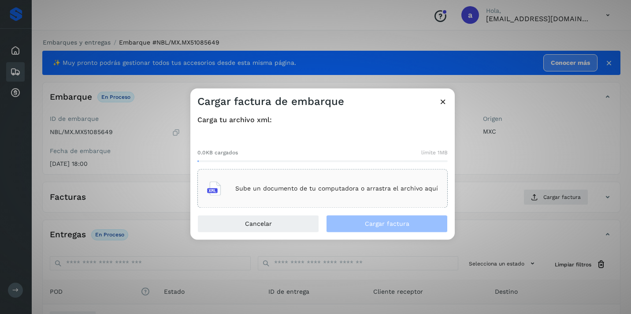
click at [335, 186] on p "Sube un documento de tu computadora o arrastra el archivo aquí" at bounding box center [336, 188] width 203 height 7
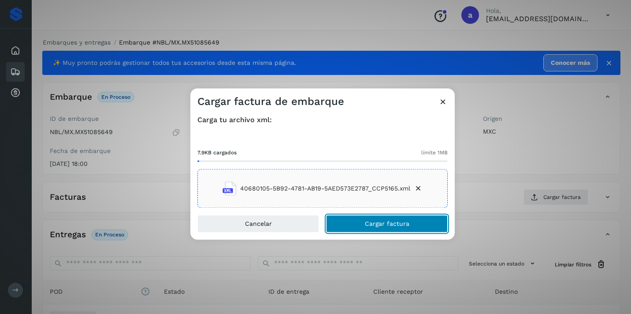
click at [404, 228] on button "Cargar factura" at bounding box center [387, 224] width 122 height 18
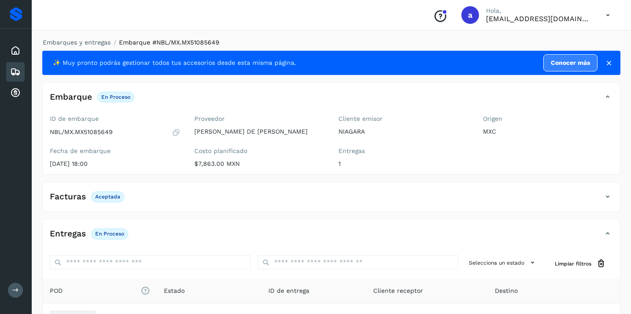
scroll to position [105, 0]
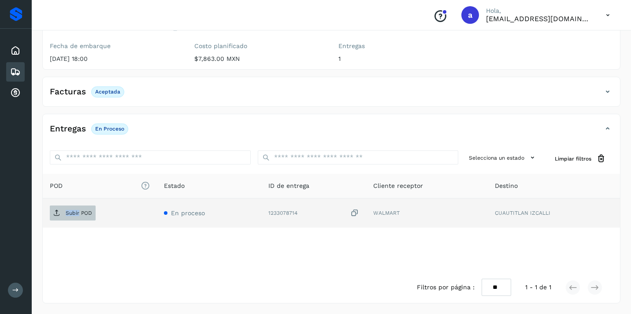
click at [78, 211] on p "Subir POD" at bounding box center [79, 213] width 26 height 6
click at [17, 72] on icon at bounding box center [15, 72] width 11 height 11
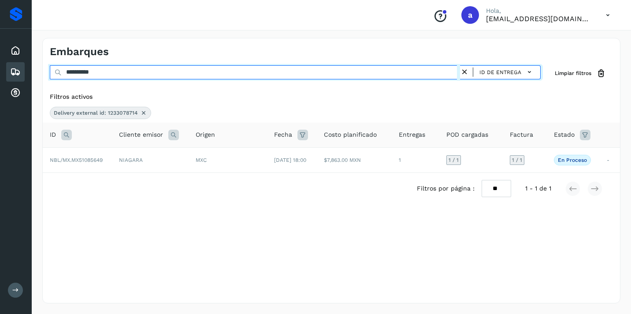
drag, startPoint x: 108, startPoint y: 71, endPoint x: 0, endPoint y: 80, distance: 108.4
click at [3, 80] on div "**********" at bounding box center [315, 157] width 631 height 314
drag, startPoint x: 107, startPoint y: 73, endPoint x: 48, endPoint y: 66, distance: 59.5
click at [48, 66] on div "**********" at bounding box center [331, 73] width 577 height 16
paste input "text"
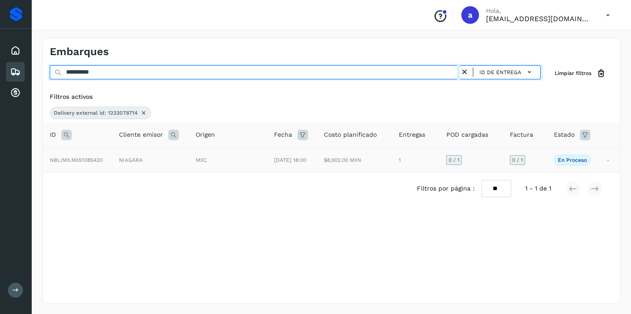
type input "**********"
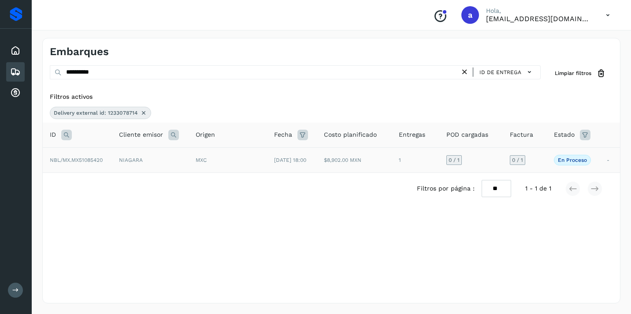
click at [519, 159] on span "0 / 1" at bounding box center [517, 159] width 11 height 5
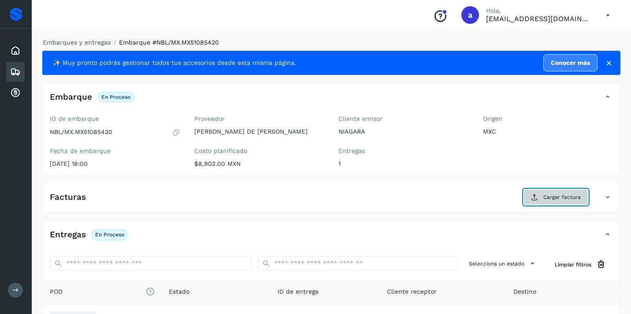
click at [574, 198] on span "Cargar factura" at bounding box center [562, 197] width 37 height 8
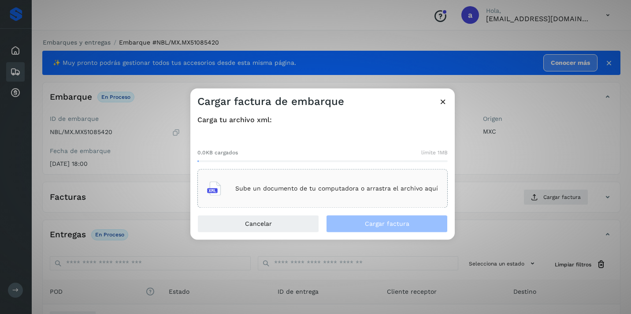
click at [400, 189] on p "Sube un documento de tu computadora o arrastra el archivo aquí" at bounding box center [336, 188] width 203 height 7
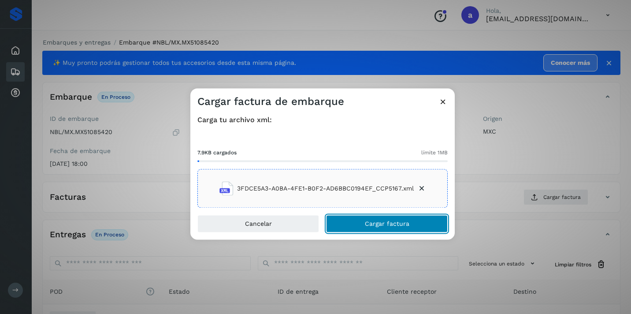
click at [424, 224] on button "Cargar factura" at bounding box center [387, 224] width 122 height 18
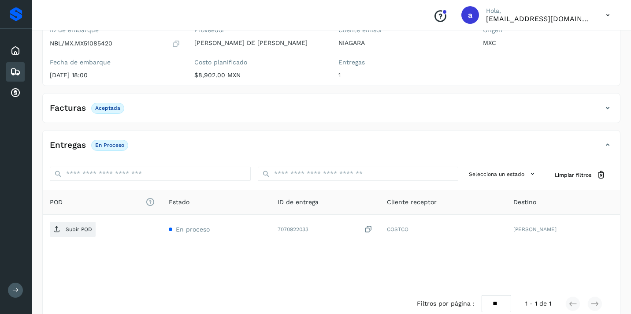
scroll to position [105, 0]
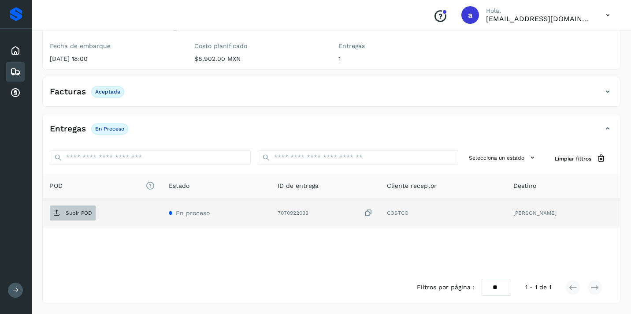
click at [80, 214] on p "Subir POD" at bounding box center [79, 213] width 26 height 6
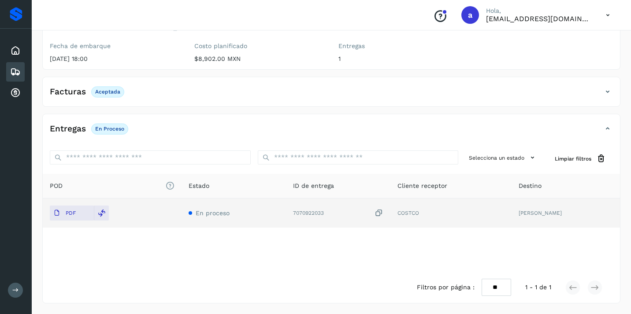
click at [22, 72] on div "Embarques" at bounding box center [15, 71] width 19 height 19
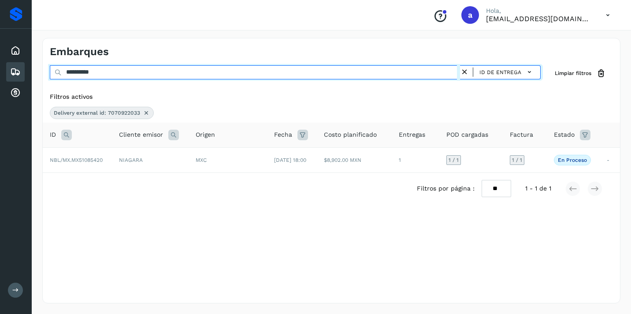
drag, startPoint x: 119, startPoint y: 70, endPoint x: 16, endPoint y: 63, distance: 103.0
click at [18, 63] on div "**********" at bounding box center [315, 157] width 631 height 314
paste input "**********"
type input "**********"
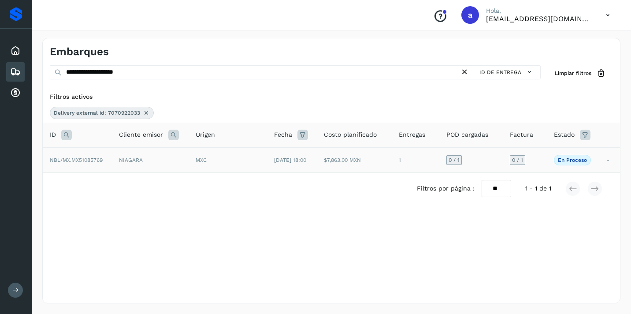
click at [523, 160] on span "0 / 1" at bounding box center [517, 159] width 11 height 5
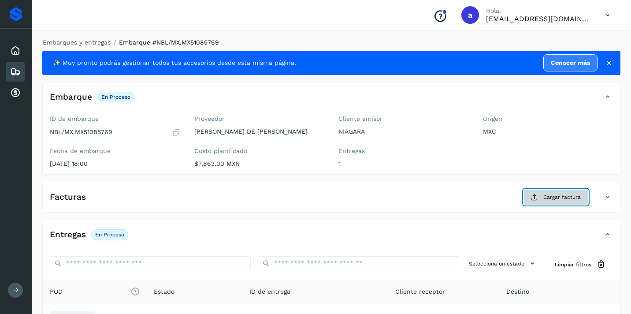
click at [573, 197] on span "Cargar factura" at bounding box center [562, 197] width 37 height 8
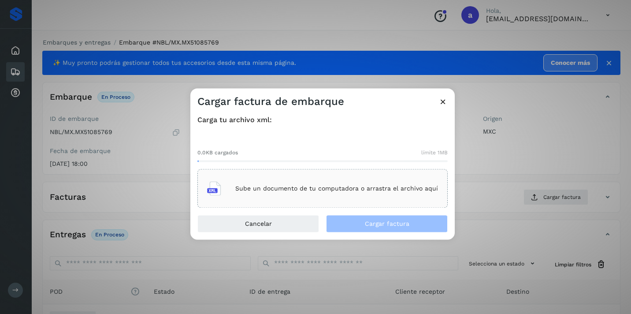
click at [406, 188] on p "Sube un documento de tu computadora o arrastra el archivo aquí" at bounding box center [336, 188] width 203 height 7
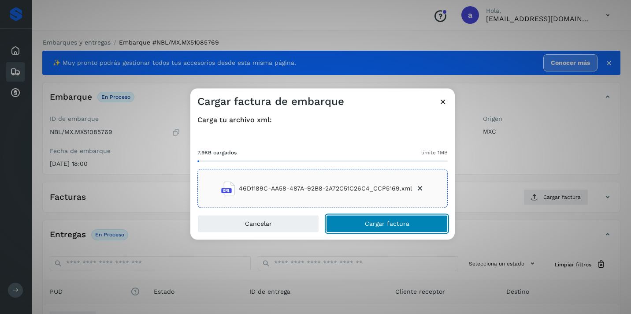
click at [393, 219] on button "Cargar factura" at bounding box center [387, 224] width 122 height 18
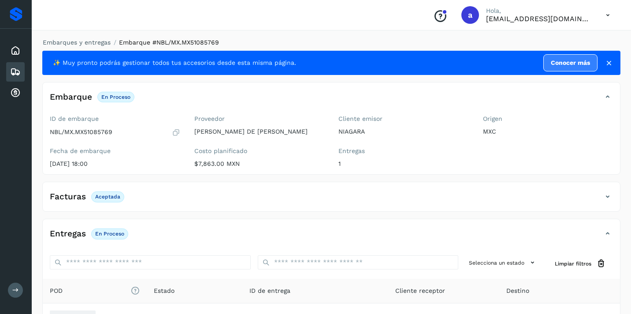
scroll to position [105, 0]
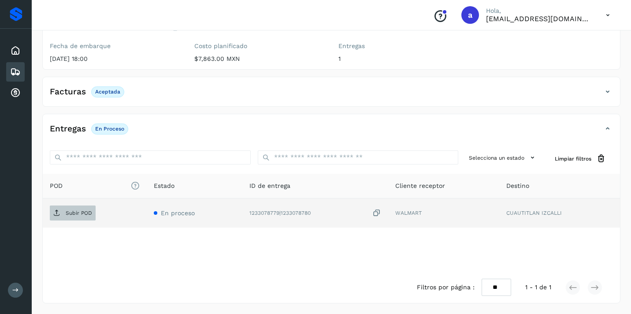
click at [76, 213] on p "Subir POD" at bounding box center [79, 213] width 26 height 6
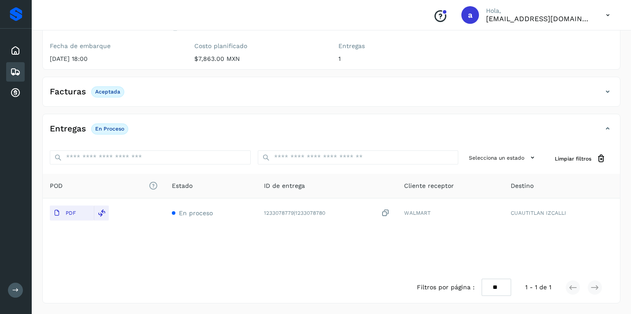
click at [19, 72] on icon at bounding box center [15, 72] width 11 height 11
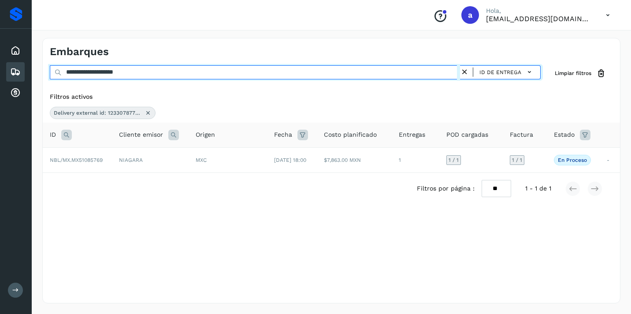
drag, startPoint x: 161, startPoint y: 71, endPoint x: 13, endPoint y: 67, distance: 147.8
click at [14, 67] on div "**********" at bounding box center [315, 157] width 631 height 314
paste input "text"
type input "**********"
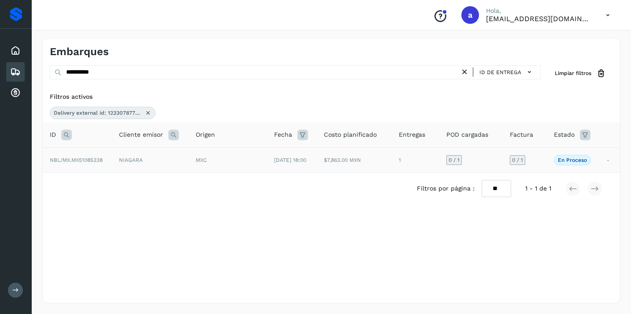
click at [520, 160] on span "0 / 1" at bounding box center [517, 159] width 11 height 5
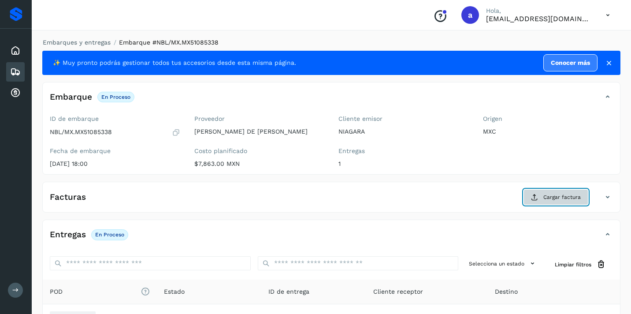
click at [574, 196] on span "Cargar factura" at bounding box center [562, 197] width 37 height 8
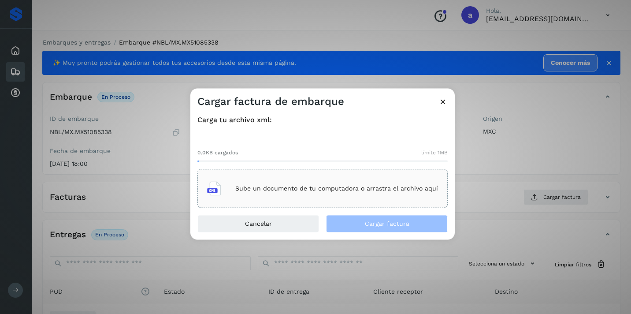
click at [400, 183] on div "Sube un documento de tu computadora o arrastra el archivo aquí" at bounding box center [322, 189] width 231 height 24
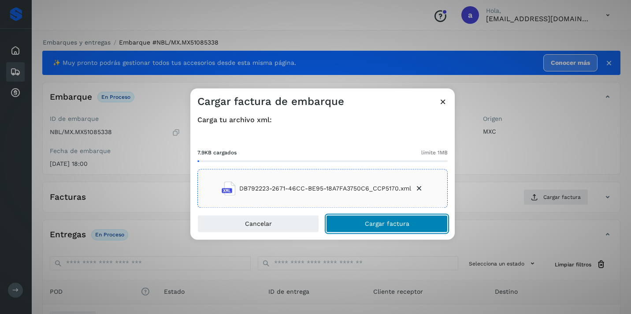
click at [421, 228] on button "Cargar factura" at bounding box center [387, 224] width 122 height 18
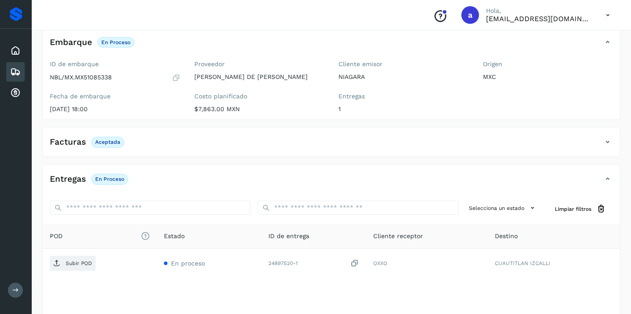
scroll to position [105, 0]
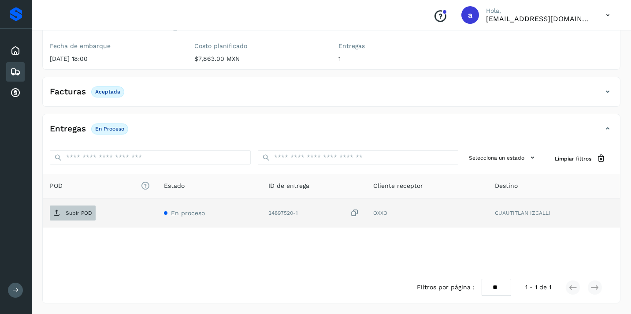
click at [78, 214] on p "Subir POD" at bounding box center [79, 213] width 26 height 6
click at [19, 71] on icon at bounding box center [15, 72] width 11 height 11
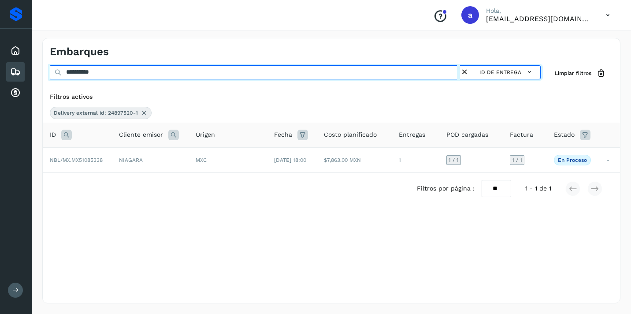
drag, startPoint x: 109, startPoint y: 74, endPoint x: 22, endPoint y: 61, distance: 88.8
click at [26, 64] on div "**********" at bounding box center [315, 157] width 631 height 314
paste input "text"
type input "**********"
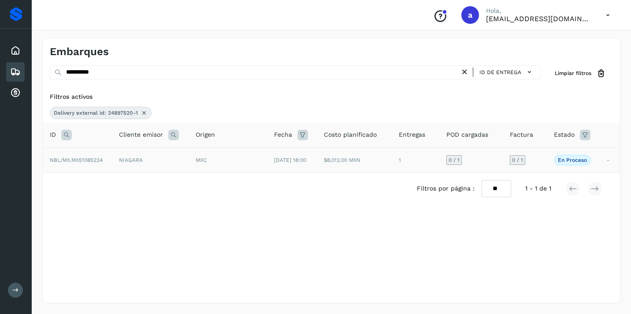
click at [518, 159] on span "0 / 1" at bounding box center [517, 159] width 11 height 5
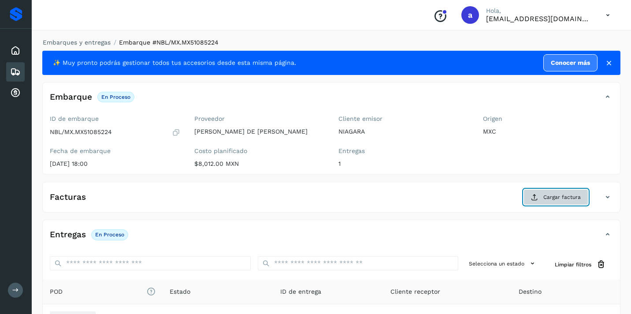
click at [557, 189] on button "Cargar factura" at bounding box center [556, 197] width 65 height 16
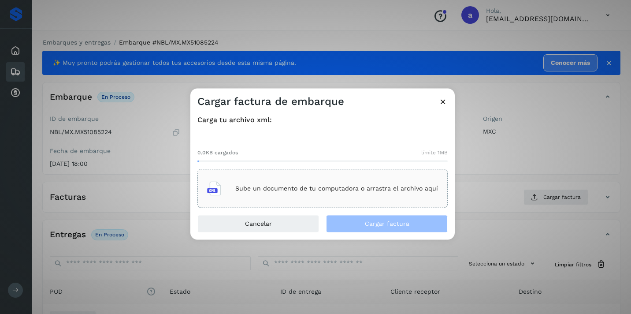
click at [412, 181] on div "Sube un documento de tu computadora o arrastra el archivo aquí" at bounding box center [322, 189] width 231 height 24
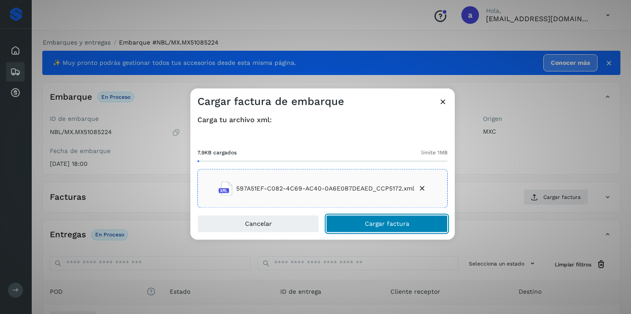
click at [383, 225] on span "Cargar factura" at bounding box center [387, 224] width 45 height 6
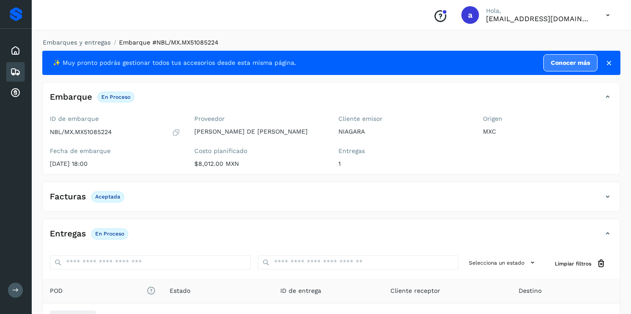
scroll to position [105, 0]
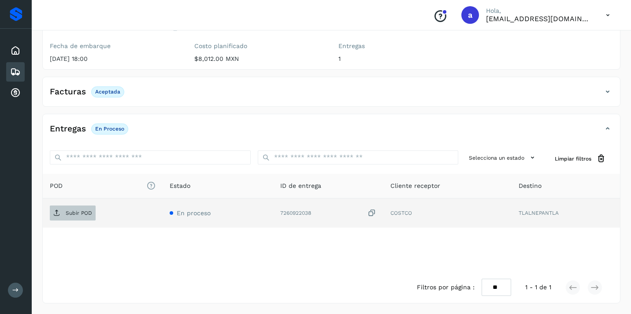
click at [84, 211] on p "Subir POD" at bounding box center [79, 213] width 26 height 6
click at [17, 70] on icon at bounding box center [15, 72] width 11 height 11
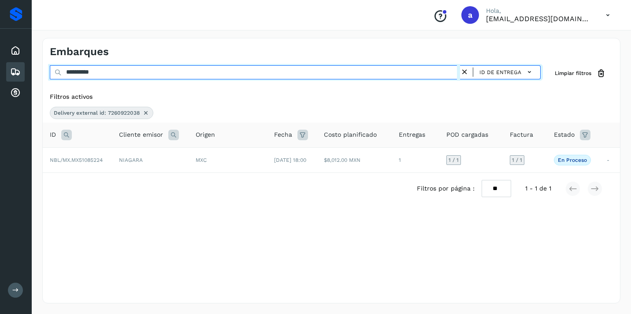
drag, startPoint x: 113, startPoint y: 72, endPoint x: 0, endPoint y: 62, distance: 113.7
click at [0, 62] on div "**********" at bounding box center [315, 157] width 631 height 314
paste input "text"
type input "*****"
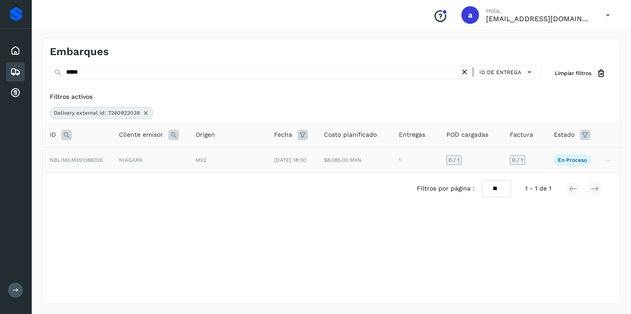
click at [525, 162] on div "0 / 1" at bounding box center [517, 160] width 15 height 10
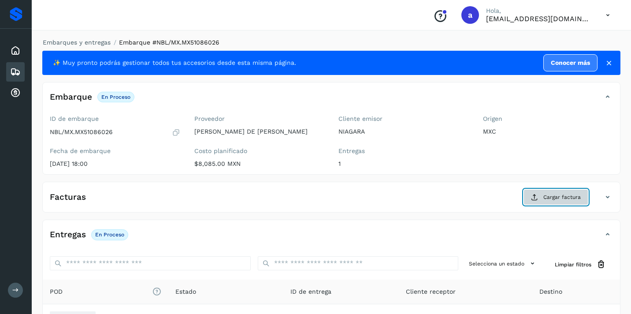
click at [555, 193] on span "Cargar factura" at bounding box center [562, 197] width 37 height 8
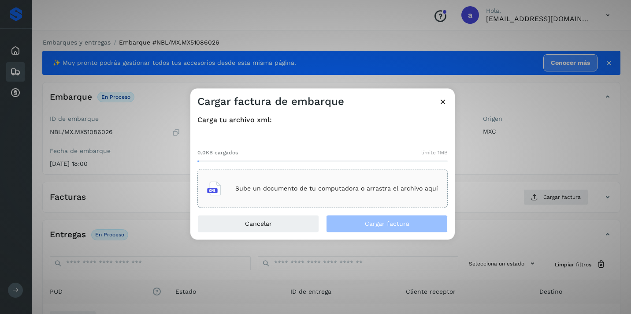
click at [348, 185] on p "Sube un documento de tu computadora o arrastra el archivo aquí" at bounding box center [336, 188] width 203 height 7
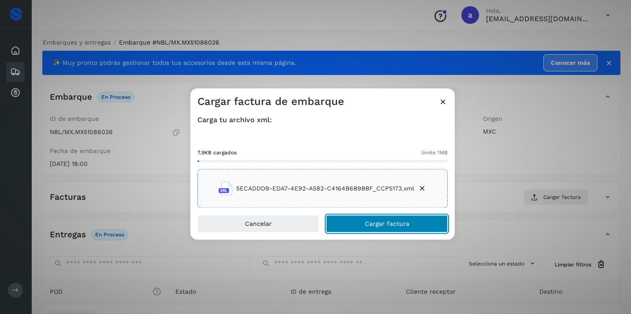
click at [384, 229] on button "Cargar factura" at bounding box center [387, 224] width 122 height 18
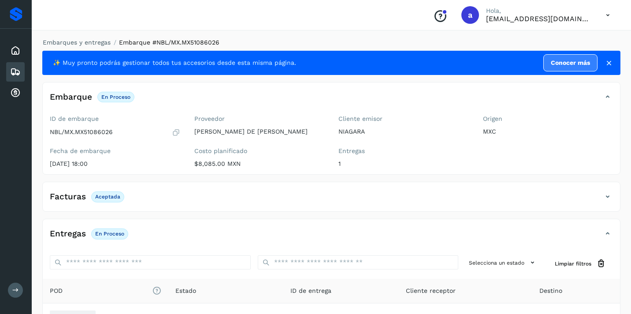
scroll to position [105, 0]
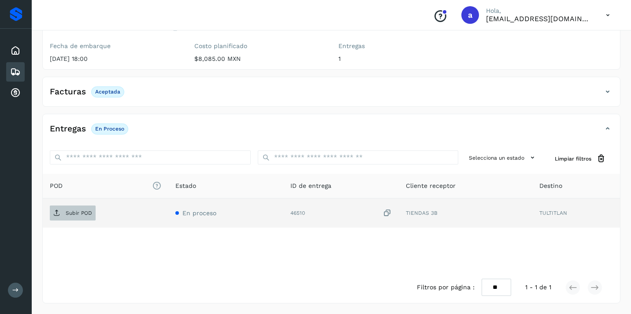
click at [75, 212] on p "Subir POD" at bounding box center [79, 213] width 26 height 6
click at [19, 71] on icon at bounding box center [15, 72] width 11 height 11
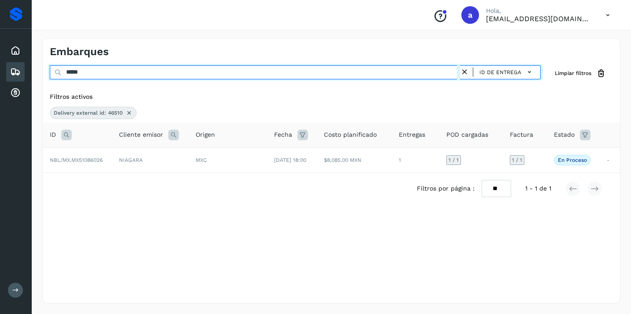
drag, startPoint x: 101, startPoint y: 70, endPoint x: 2, endPoint y: 69, distance: 99.2
click at [5, 70] on div "Proveedores Inicio Embarques Cuentas por cobrar Salir Conoce nuestros beneficio…" at bounding box center [315, 157] width 631 height 314
paste input "text"
type input "*****"
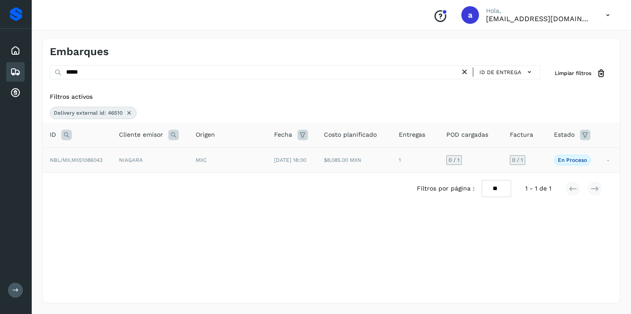
click at [519, 160] on span "0 / 1" at bounding box center [517, 159] width 11 height 5
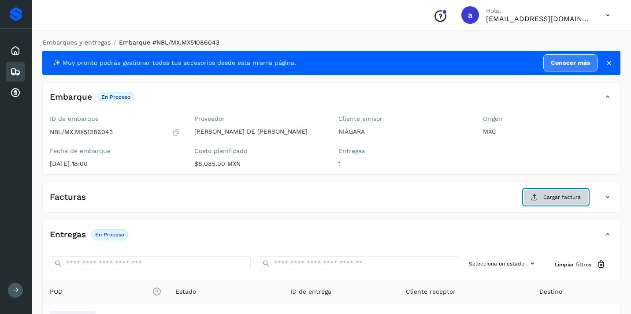
click at [546, 199] on span "Cargar factura" at bounding box center [562, 197] width 37 height 8
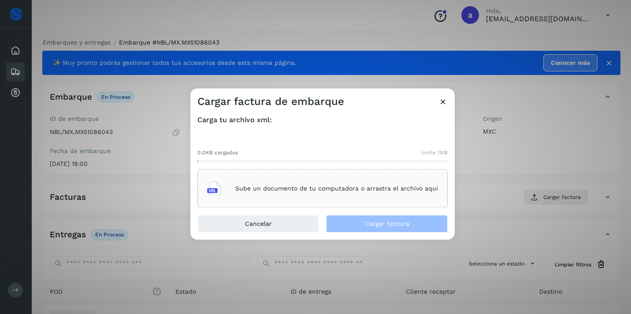
click at [415, 186] on p "Sube un documento de tu computadora o arrastra el archivo aquí" at bounding box center [336, 188] width 203 height 7
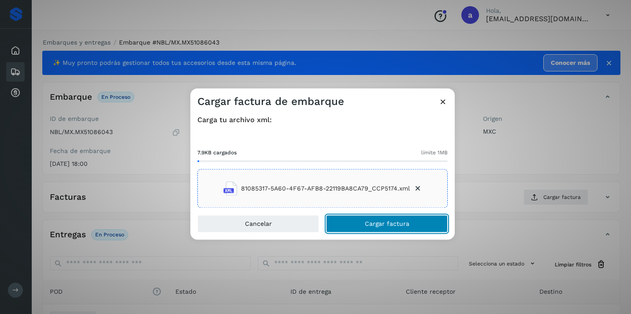
click at [366, 224] on span "Cargar factura" at bounding box center [387, 224] width 45 height 6
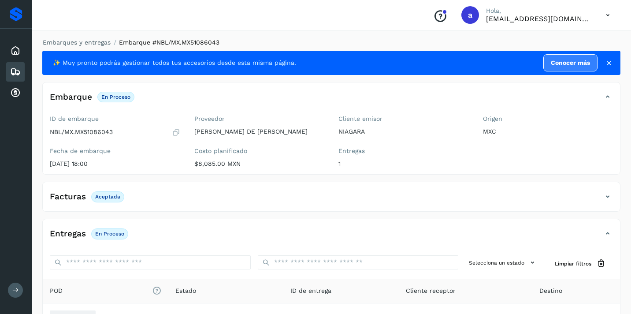
scroll to position [105, 0]
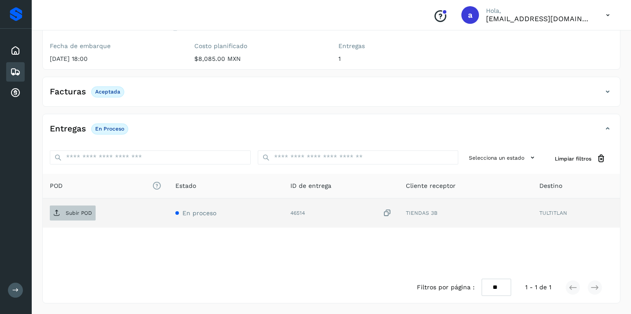
click at [74, 208] on span "Subir POD" at bounding box center [73, 213] width 46 height 14
click at [18, 67] on icon at bounding box center [15, 72] width 11 height 11
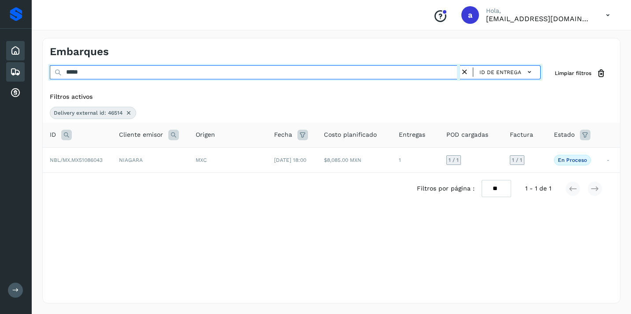
drag, startPoint x: 100, startPoint y: 75, endPoint x: 14, endPoint y: 58, distance: 88.0
click at [14, 58] on div "Proveedores Inicio Embarques Cuentas por cobrar Salir Conoce nuestros beneficio…" at bounding box center [315, 157] width 631 height 314
paste input "*****"
type input "**********"
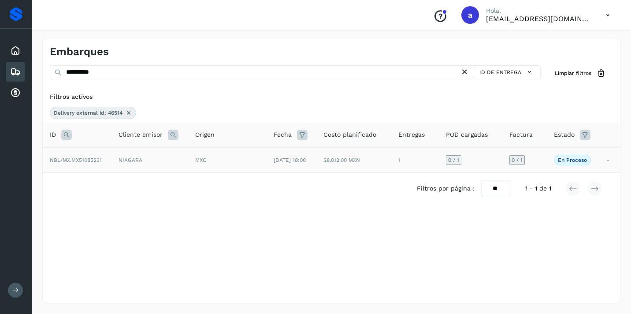
click at [523, 158] on span "0 / 1" at bounding box center [517, 159] width 11 height 5
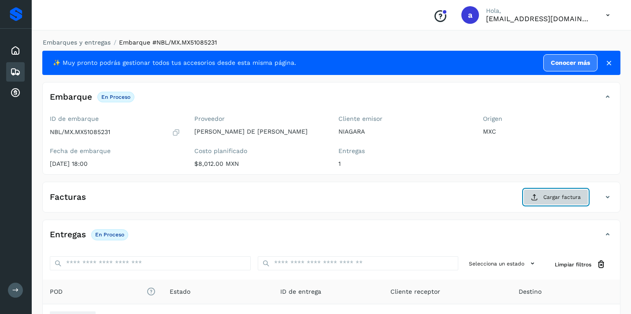
click at [548, 191] on button "Cargar factura" at bounding box center [556, 197] width 65 height 16
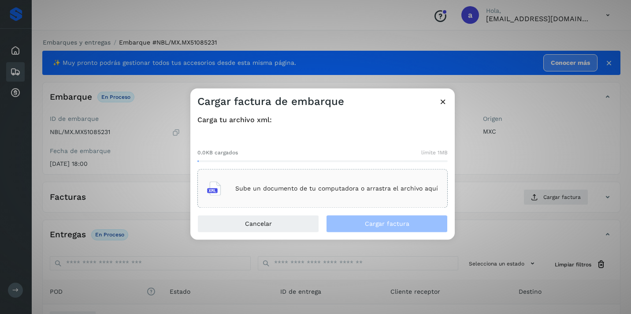
click at [402, 182] on div "Sube un documento de tu computadora o arrastra el archivo aquí" at bounding box center [322, 189] width 231 height 24
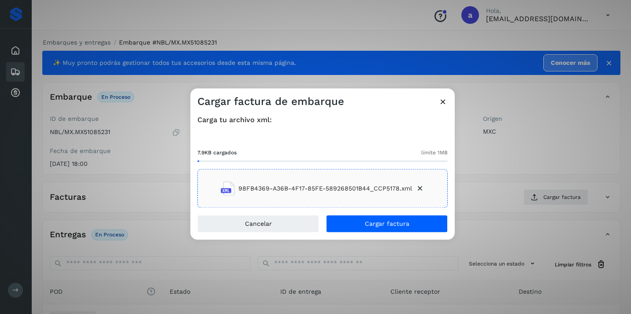
click at [376, 235] on div "Cancelar Cargar factura" at bounding box center [322, 227] width 264 height 25
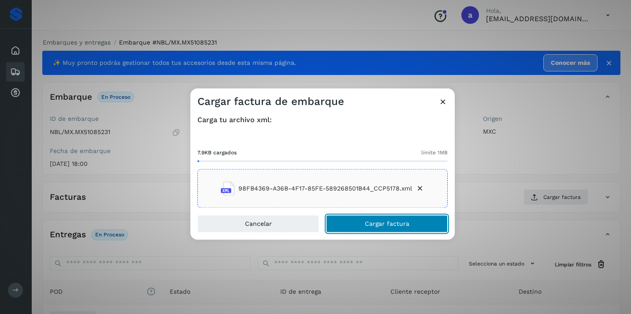
click at [378, 226] on span "Cargar factura" at bounding box center [387, 224] width 45 height 6
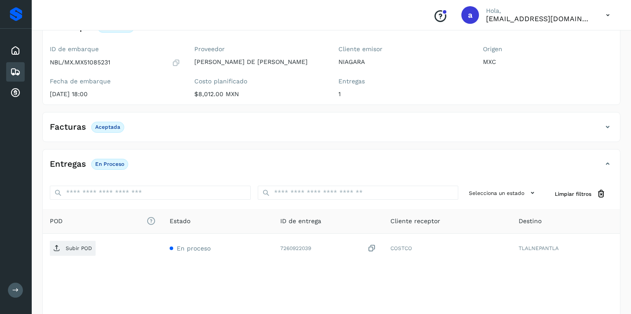
scroll to position [103, 0]
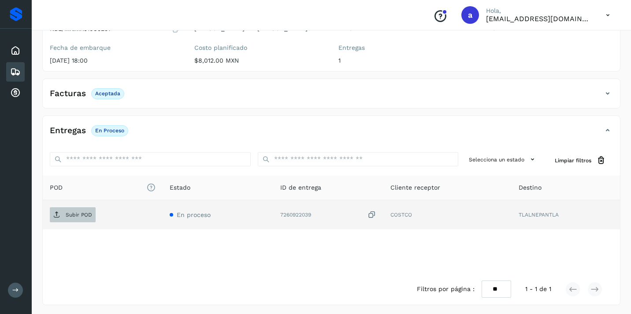
click at [86, 219] on span "Subir POD" at bounding box center [73, 215] width 46 height 14
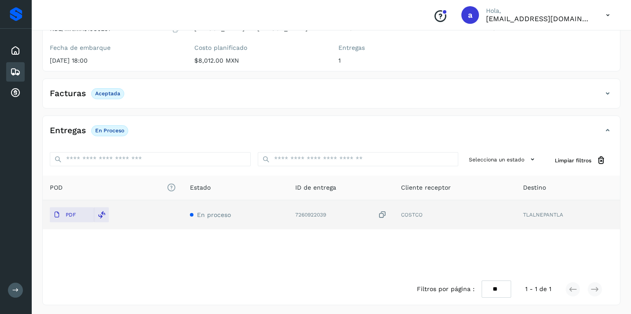
click at [15, 74] on icon at bounding box center [15, 72] width 11 height 11
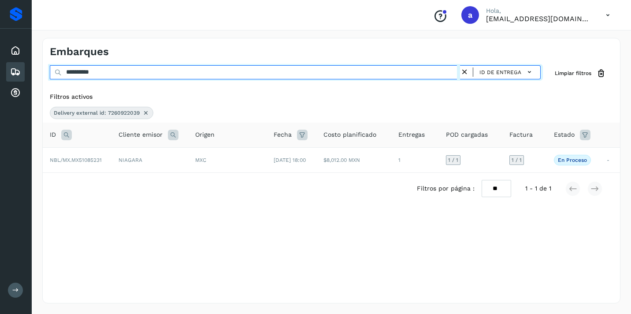
drag, startPoint x: 122, startPoint y: 70, endPoint x: 0, endPoint y: 67, distance: 122.1
click at [0, 67] on div "**********" at bounding box center [315, 157] width 631 height 314
paste input "**********"
type input "**********"
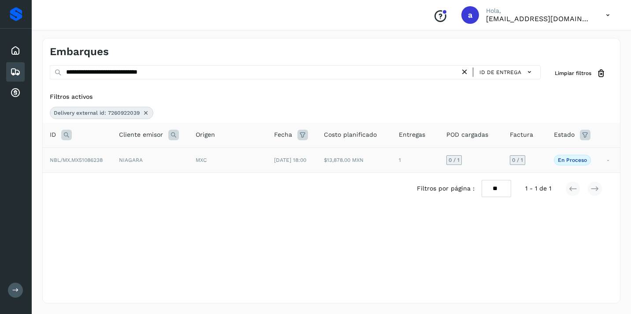
click at [521, 157] on span "0 / 1" at bounding box center [517, 159] width 11 height 5
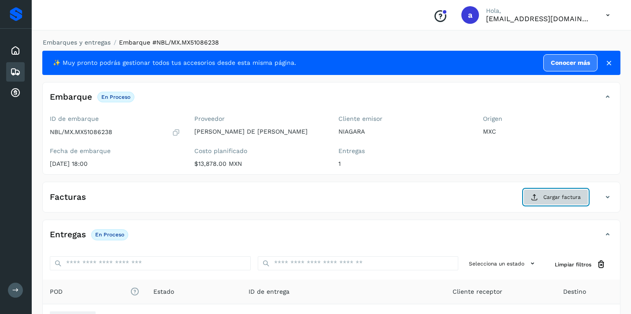
click at [562, 197] on span "Cargar factura" at bounding box center [562, 197] width 37 height 8
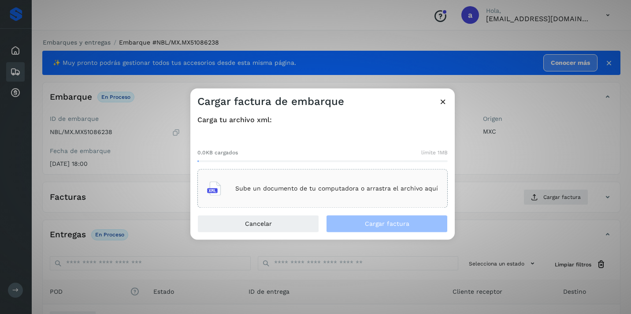
click at [374, 192] on div "Sube un documento de tu computadora o arrastra el archivo aquí" at bounding box center [322, 189] width 231 height 24
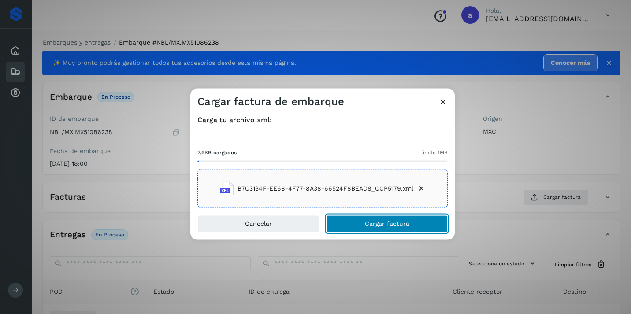
click at [397, 221] on span "Cargar factura" at bounding box center [387, 224] width 45 height 6
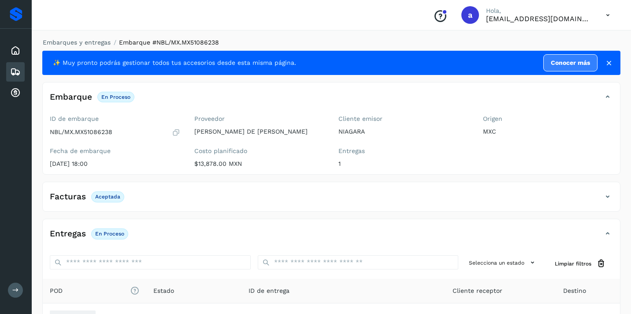
scroll to position [105, 0]
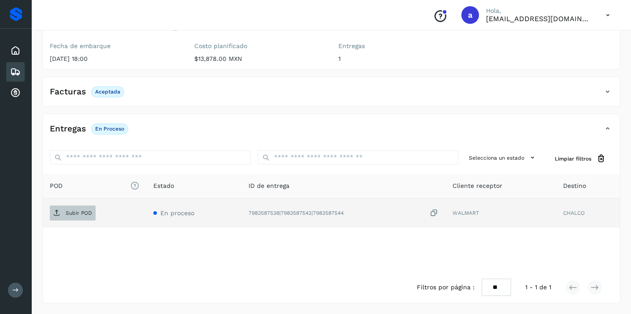
click at [84, 212] on p "Subir POD" at bounding box center [79, 213] width 26 height 6
